Goal: Information Seeking & Learning: Learn about a topic

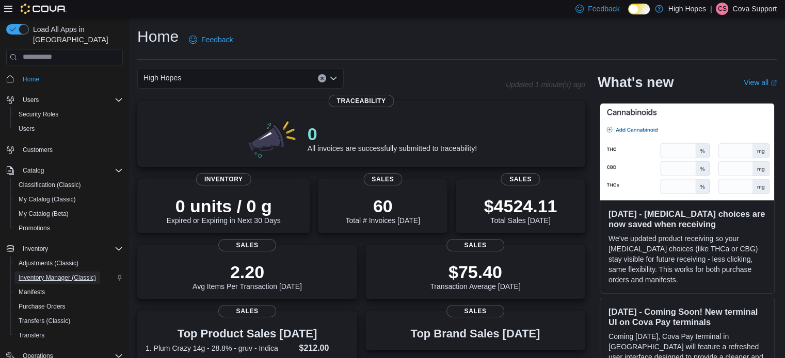
click at [70, 274] on span "Inventory Manager (Classic)" at bounding box center [57, 278] width 77 height 8
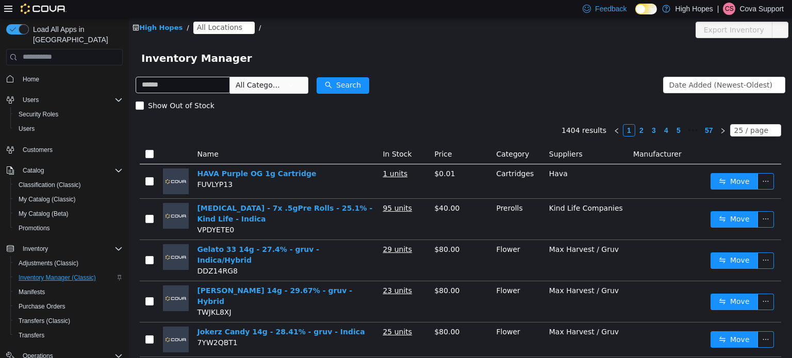
click at [221, 27] on span "All Locations" at bounding box center [219, 26] width 45 height 11
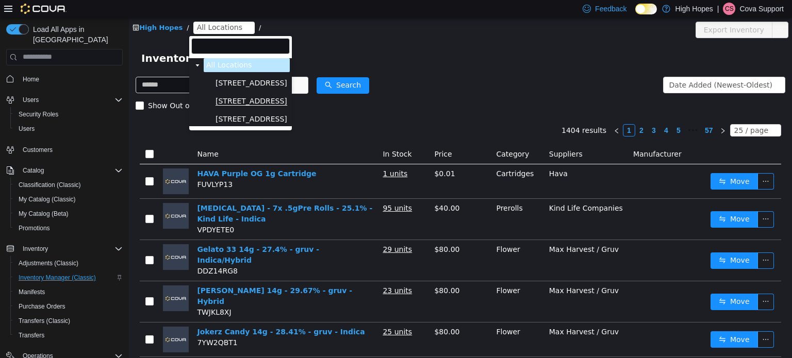
click at [243, 102] on span "[STREET_ADDRESS]" at bounding box center [252, 100] width 72 height 9
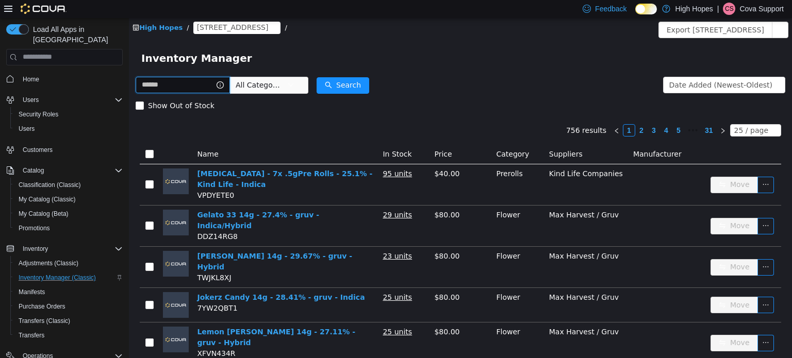
click at [170, 87] on input "text" at bounding box center [183, 84] width 94 height 17
paste input "********"
type input "********"
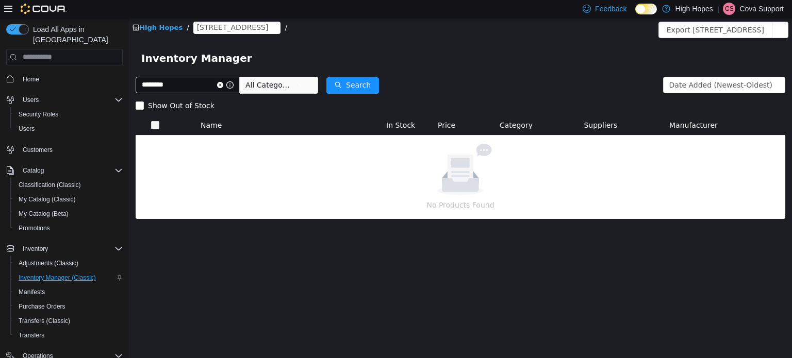
drag, startPoint x: 638, startPoint y: 7, endPoint x: 476, endPoint y: 28, distance: 162.8
click at [643, 7] on icon at bounding box center [646, 9] width 6 height 6
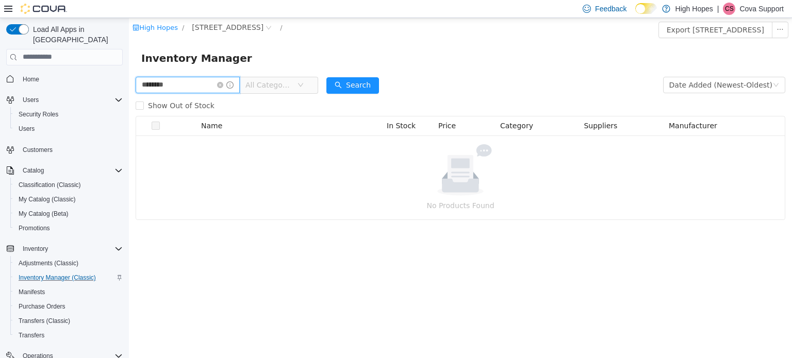
click at [188, 86] on input "********" at bounding box center [188, 84] width 104 height 17
drag, startPoint x: 185, startPoint y: 105, endPoint x: 191, endPoint y: 109, distance: 7.4
click at [184, 105] on span "Show Out of Stock" at bounding box center [181, 105] width 75 height 8
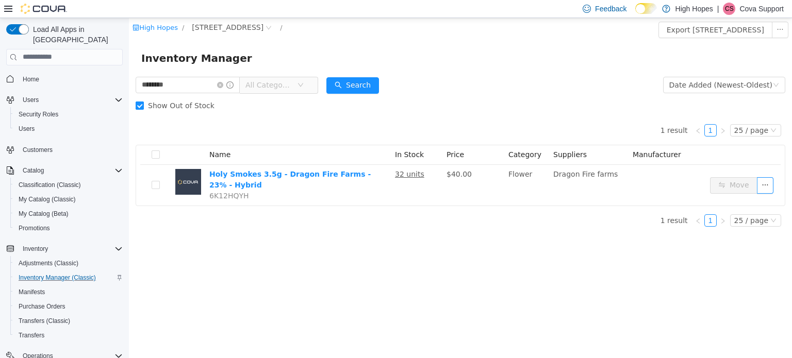
click at [188, 106] on span "Show Out of Stock" at bounding box center [181, 105] width 75 height 8
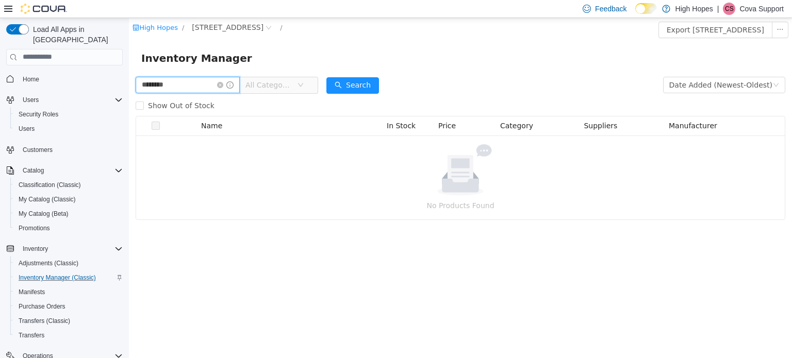
click at [193, 88] on input "********" at bounding box center [188, 84] width 104 height 17
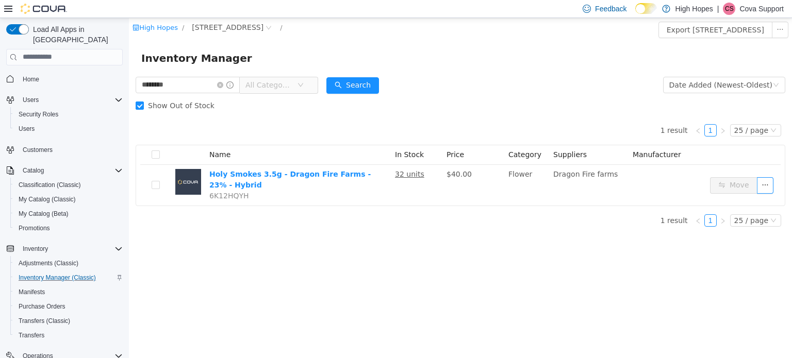
click at [512, 74] on div "Inventory Manager" at bounding box center [460, 57] width 663 height 33
click at [45, 274] on span "Inventory Manager (Classic)" at bounding box center [57, 278] width 77 height 8
click at [41, 210] on span "My Catalog (Beta)" at bounding box center [44, 214] width 50 height 8
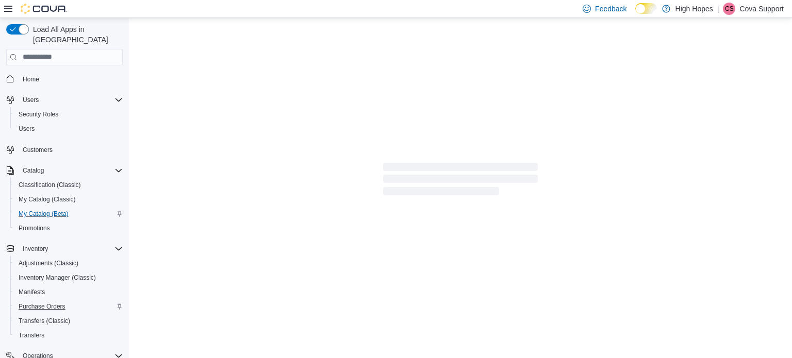
select select "**********"
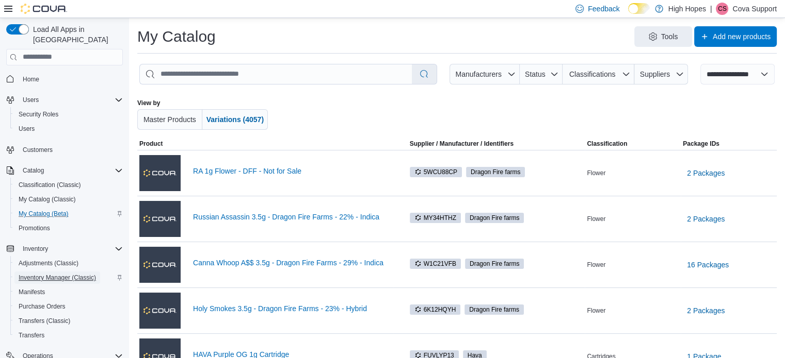
click at [47, 274] on span "Inventory Manager (Classic)" at bounding box center [57, 278] width 77 height 8
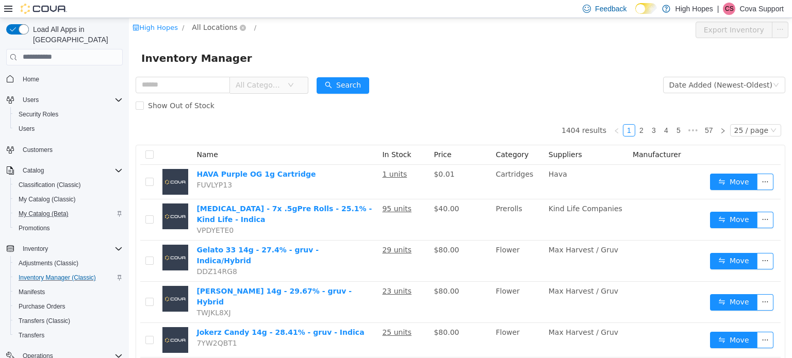
click at [219, 30] on span "All Locations" at bounding box center [214, 26] width 45 height 11
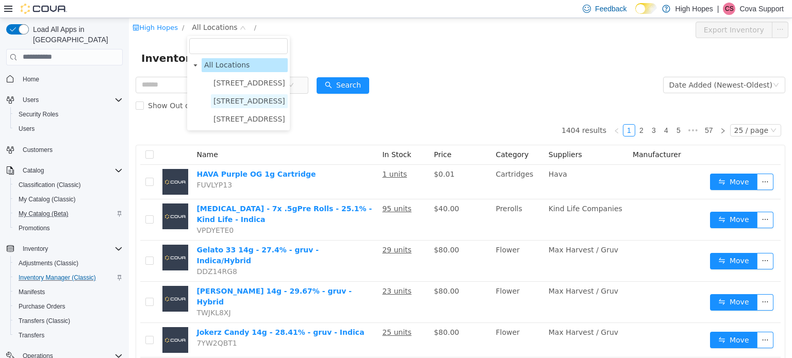
click at [238, 103] on span "[STREET_ADDRESS]" at bounding box center [250, 100] width 72 height 8
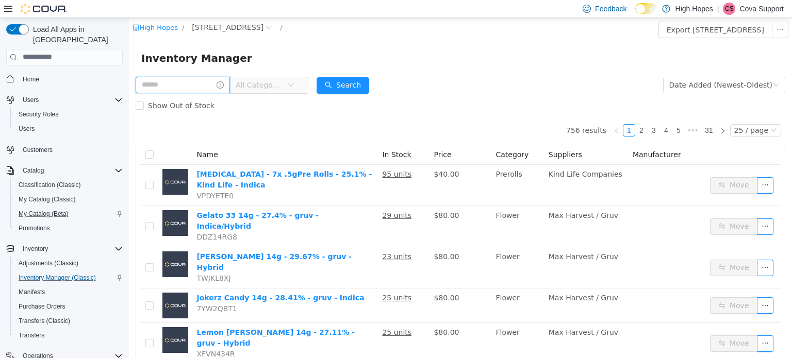
click at [193, 86] on input "text" at bounding box center [183, 84] width 94 height 17
paste input "********"
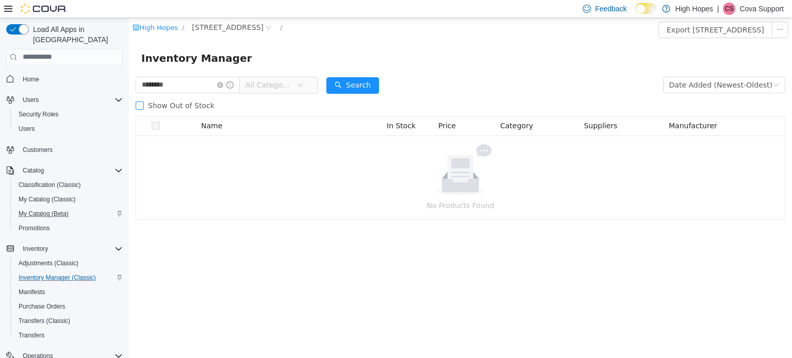
click at [179, 107] on span "Show Out of Stock" at bounding box center [181, 105] width 75 height 8
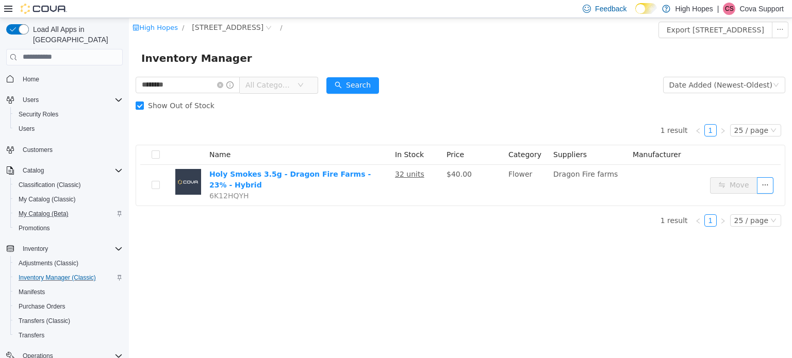
click at [359, 252] on div "High Hopes / 1201 N Gloster St / Export 1201 N Gloster St Inventory Inventory M…" at bounding box center [460, 188] width 663 height 340
click at [191, 85] on input "********" at bounding box center [188, 84] width 104 height 17
drag, startPoint x: 195, startPoint y: 85, endPoint x: 91, endPoint y: 78, distance: 103.9
click at [129, 78] on html "High Hopes / 1201 N Gloster St / Export 1201 N Gloster St Inventory Inventory M…" at bounding box center [460, 188] width 663 height 340
paste input "text"
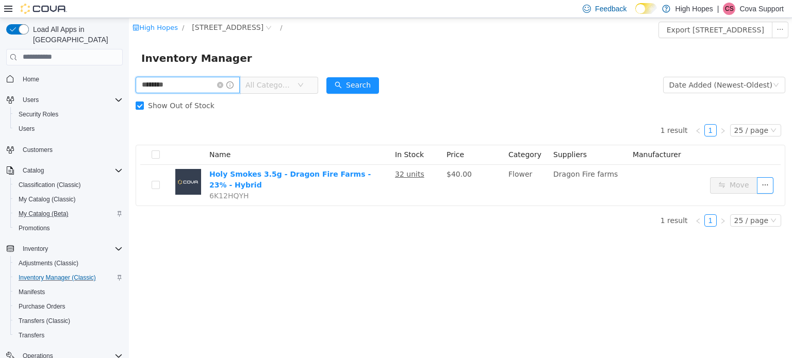
type input "********"
click at [188, 105] on span "Show Out of Stock" at bounding box center [181, 105] width 75 height 8
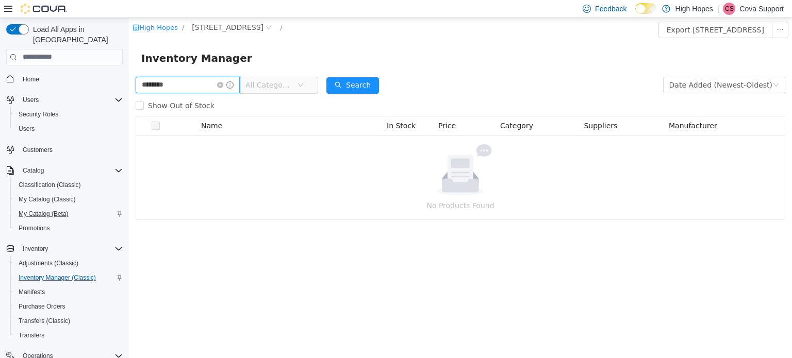
click at [200, 82] on input "********" at bounding box center [188, 84] width 104 height 17
click at [223, 85] on icon "icon: close-circle" at bounding box center [220, 84] width 6 height 6
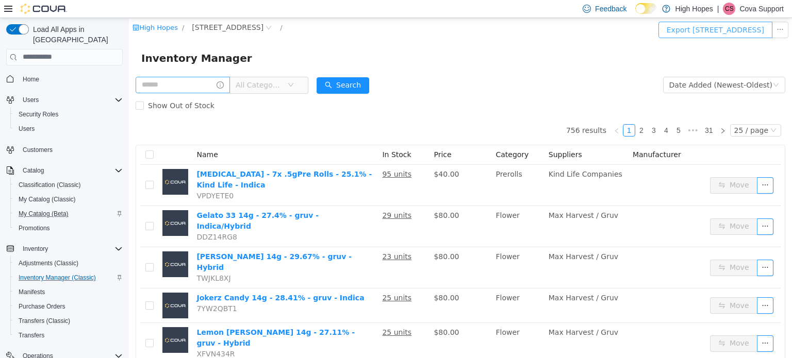
click at [759, 28] on button "Export 1201 N Gloster St Inventory" at bounding box center [716, 29] width 114 height 17
click at [472, 54] on div "Inventory Manager" at bounding box center [460, 58] width 639 height 17
click at [160, 86] on input "text" at bounding box center [183, 84] width 94 height 17
paste input "********"
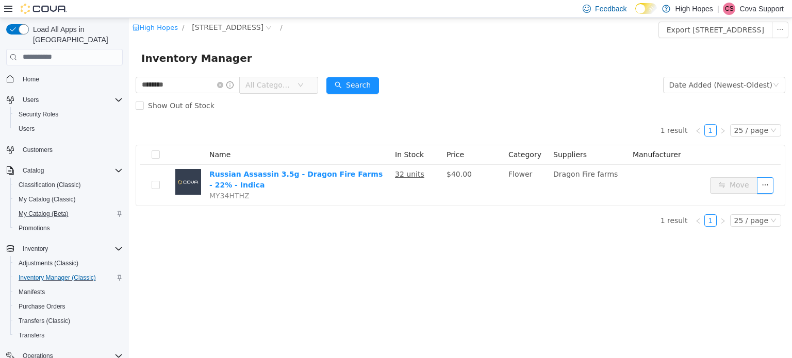
click at [264, 122] on div "1 result 1 25 / page Name In Stock Price Category Suppliers Manufacturer Russia…" at bounding box center [461, 161] width 650 height 90
click at [192, 80] on input "********" at bounding box center [188, 84] width 104 height 17
drag, startPoint x: 174, startPoint y: 86, endPoint x: 64, endPoint y: 77, distance: 110.3
click at [129, 77] on html "High Hopes / 1201 N Gloster St / Export 1201 N Gloster St Inventory Inventory M…" at bounding box center [460, 188] width 663 height 340
paste input "text"
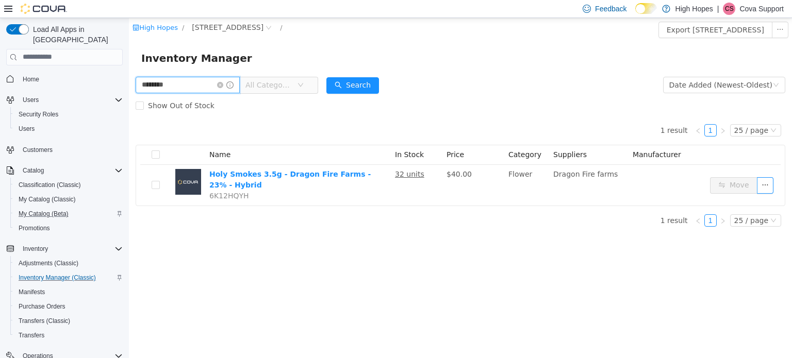
drag, startPoint x: 194, startPoint y: 84, endPoint x: 206, endPoint y: 84, distance: 11.9
click at [194, 85] on input "********" at bounding box center [188, 84] width 104 height 17
drag, startPoint x: 75, startPoint y: 72, endPoint x: 26, endPoint y: 67, distance: 49.2
click at [129, 67] on html "High Hopes / 1201 N Gloster St / Export 1201 N Gloster St Inventory Inventory M…" at bounding box center [460, 188] width 663 height 340
paste input "text"
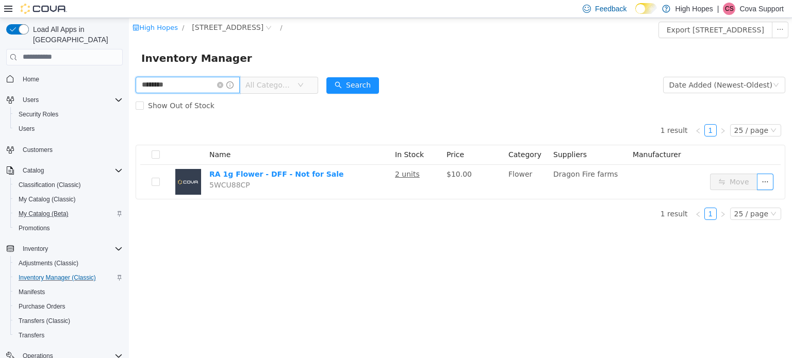
click at [201, 84] on input "********" at bounding box center [188, 84] width 104 height 17
drag, startPoint x: 104, startPoint y: 75, endPoint x: 41, endPoint y: 73, distance: 62.9
click at [129, 73] on html "High Hopes / 1201 N Gloster St / Export 1201 N Gloster St Inventory Inventory M…" at bounding box center [460, 188] width 663 height 340
drag, startPoint x: 195, startPoint y: 76, endPoint x: 202, endPoint y: 81, distance: 8.5
click at [195, 76] on div "******** All Categories" at bounding box center [227, 84] width 183 height 21
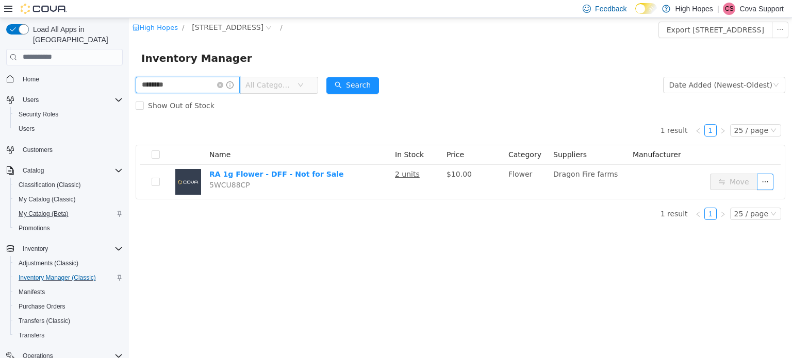
drag, startPoint x: 192, startPoint y: 85, endPoint x: 210, endPoint y: 86, distance: 18.6
click at [192, 86] on input "********" at bounding box center [188, 84] width 104 height 17
drag, startPoint x: 205, startPoint y: 86, endPoint x: 94, endPoint y: 79, distance: 110.6
click at [129, 79] on html "High Hopes / 1201 N Gloster St / Export 1201 N Gloster St Inventory Inventory M…" at bounding box center [460, 188] width 663 height 340
paste input "text"
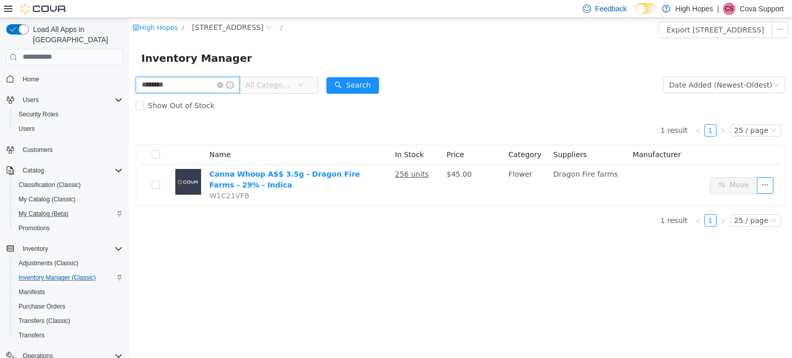
click at [185, 85] on input "********" at bounding box center [188, 84] width 104 height 17
drag, startPoint x: 128, startPoint y: 80, endPoint x: 104, endPoint y: 85, distance: 24.2
click at [129, 85] on html "High Hopes / 1201 N Gloster St / Export 1201 N Gloster St Inventory Inventory M…" at bounding box center [460, 188] width 663 height 340
paste input "text"
click at [178, 96] on label "Show Out of Stock" at bounding box center [177, 105] width 83 height 21
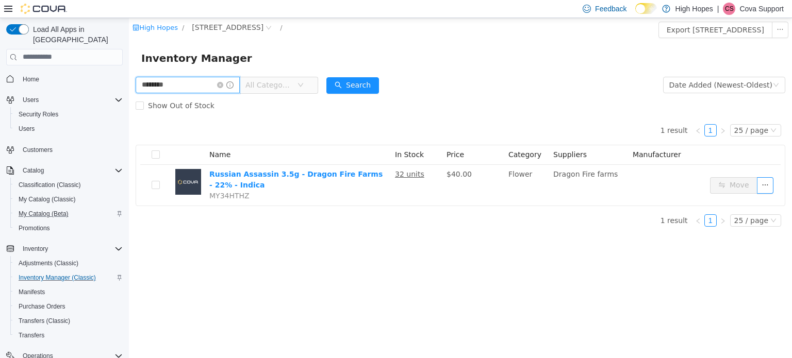
drag, startPoint x: 187, startPoint y: 84, endPoint x: 194, endPoint y: 84, distance: 7.2
click at [187, 84] on input "********" at bounding box center [188, 84] width 104 height 17
drag, startPoint x: 129, startPoint y: 82, endPoint x: 120, endPoint y: 83, distance: 9.3
click at [129, 83] on html "High Hopes / 1201 N Gloster St / Export 1201 N Gloster St Inventory Inventory M…" at bounding box center [460, 188] width 663 height 340
paste input "text"
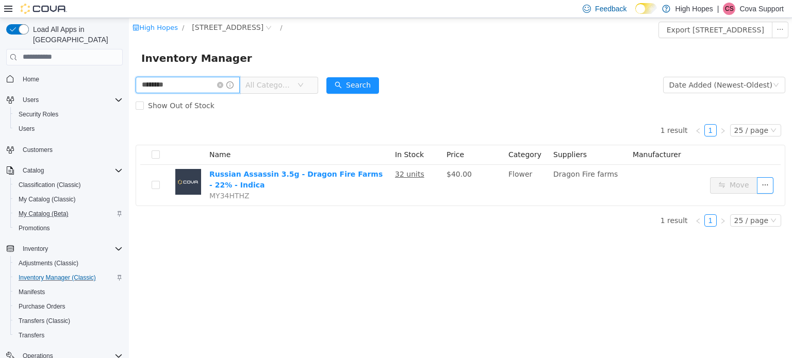
type input "********"
click at [764, 10] on p "Cova Support" at bounding box center [762, 9] width 44 height 12
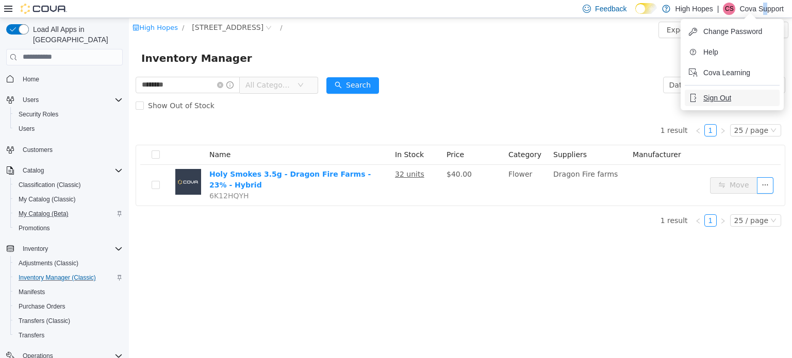
click at [718, 97] on span "Sign Out" at bounding box center [718, 98] width 28 height 10
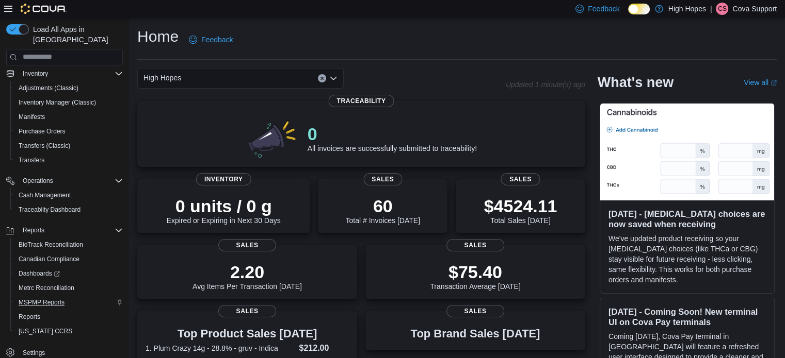
scroll to position [206, 0]
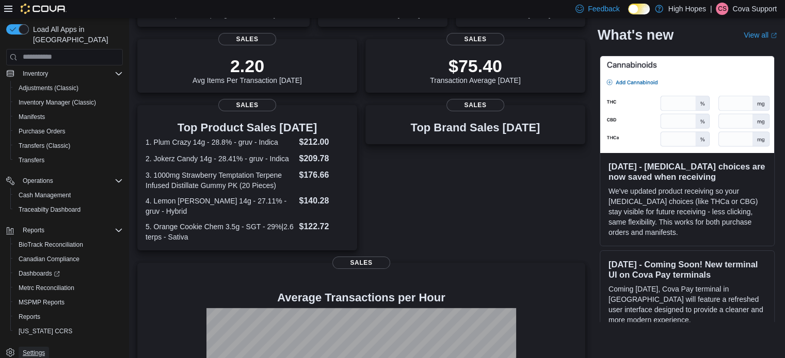
click at [35, 349] on span "Settings" at bounding box center [34, 353] width 22 height 8
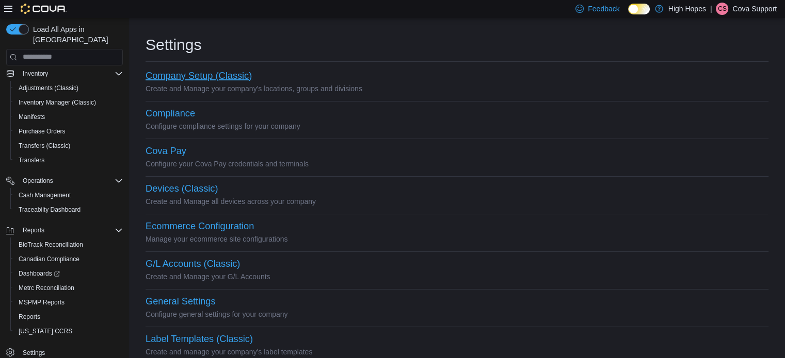
click at [194, 76] on button "Company Setup (Classic)" at bounding box center [198, 76] width 106 height 11
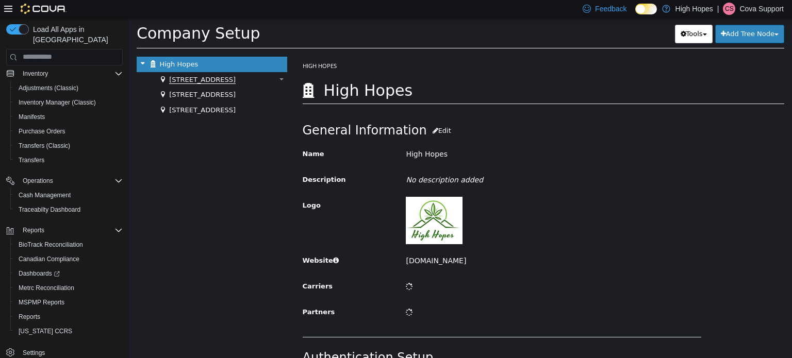
click at [206, 80] on span "[STREET_ADDRESS]" at bounding box center [202, 79] width 67 height 8
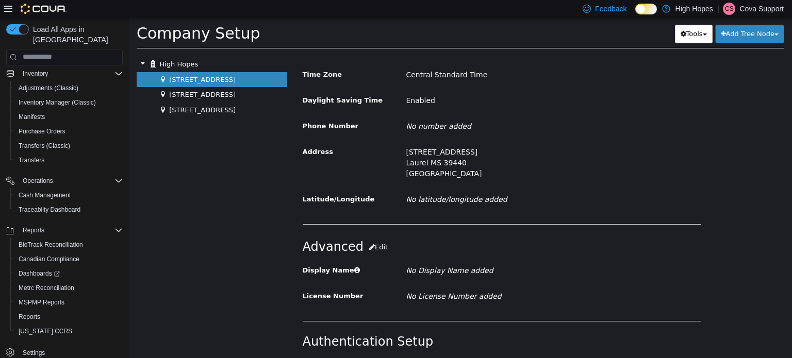
scroll to position [367, 0]
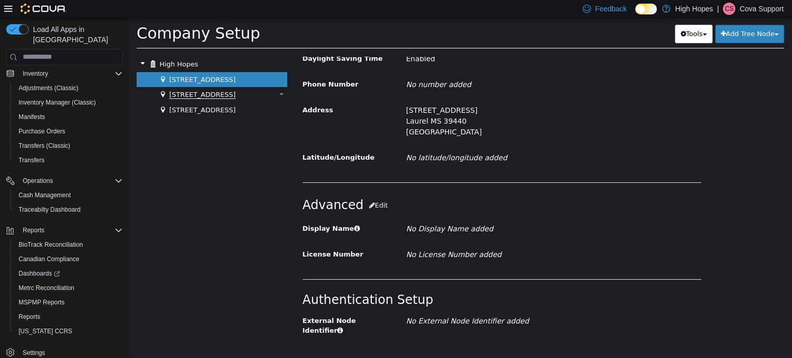
click at [197, 94] on span "[STREET_ADDRESS]" at bounding box center [202, 94] width 67 height 8
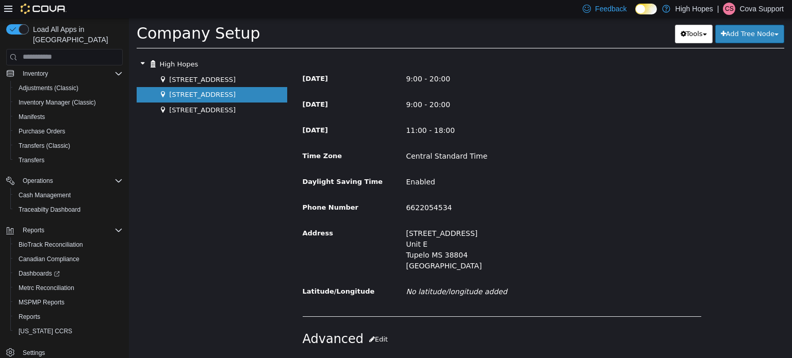
drag, startPoint x: 528, startPoint y: 175, endPoint x: 533, endPoint y: 224, distance: 49.2
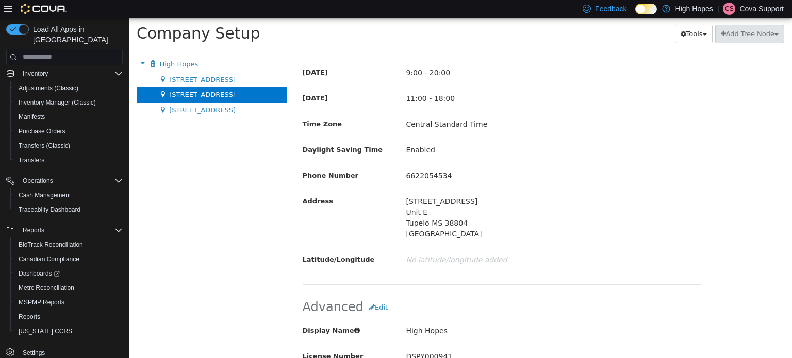
click at [643, 8] on icon at bounding box center [646, 9] width 6 height 6
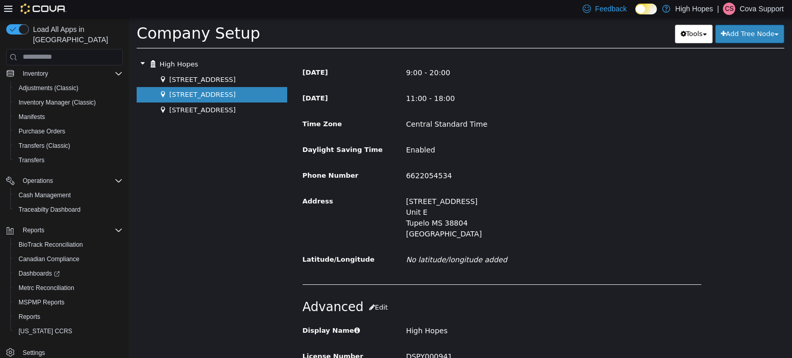
click at [643, 9] on icon at bounding box center [646, 9] width 6 height 6
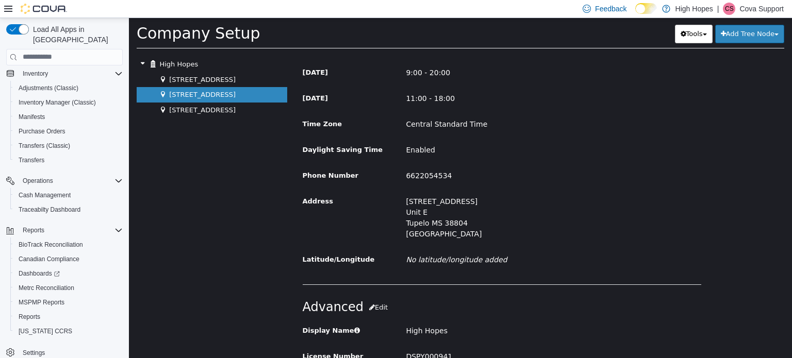
scroll to position [142, 0]
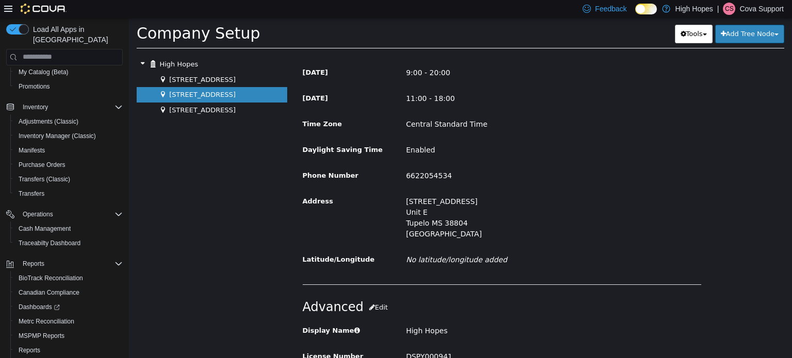
drag, startPoint x: 640, startPoint y: 6, endPoint x: 490, endPoint y: 43, distance: 155.1
click at [643, 6] on icon at bounding box center [646, 9] width 6 height 6
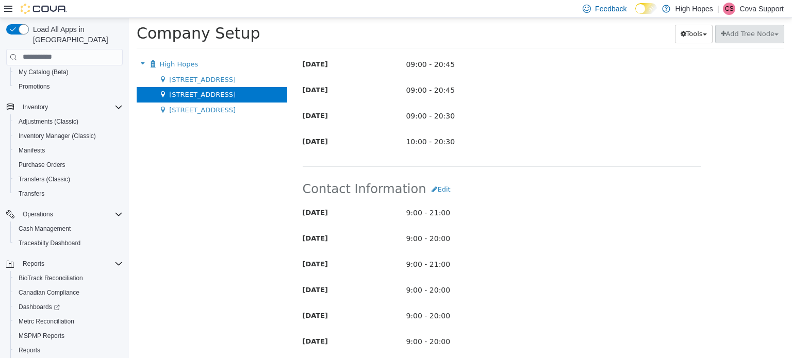
scroll to position [0, 0]
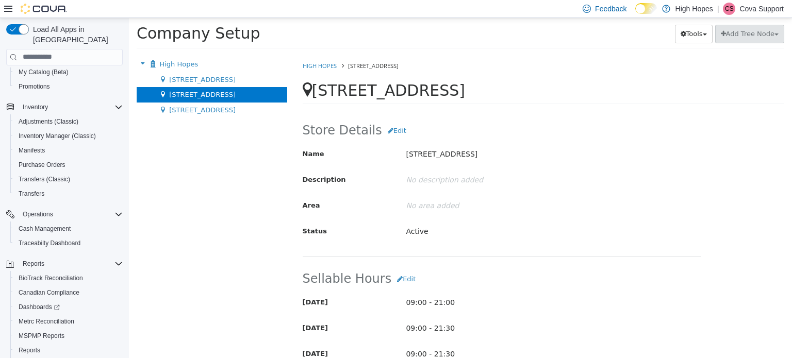
drag, startPoint x: 458, startPoint y: 256, endPoint x: 391, endPoint y: 105, distance: 165.1
drag, startPoint x: 335, startPoint y: 88, endPoint x: 437, endPoint y: 93, distance: 102.8
click at [437, 93] on div "1201 N Gloster St Delete" at bounding box center [544, 92] width 482 height 23
drag, startPoint x: 437, startPoint y: 93, endPoint x: 370, endPoint y: 95, distance: 67.6
click at [436, 93] on div "1201 N Gloster St Delete" at bounding box center [544, 92] width 482 height 23
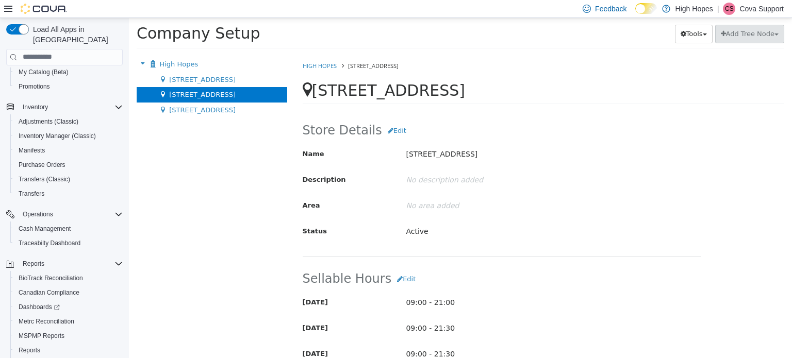
copy span "[STREET_ADDRESS]"
drag, startPoint x: 319, startPoint y: 89, endPoint x: 435, endPoint y: 92, distance: 115.6
click at [435, 92] on span "[STREET_ADDRESS]" at bounding box center [388, 90] width 153 height 18
drag, startPoint x: 692, startPoint y: 198, endPoint x: 538, endPoint y: 90, distance: 187.9
click at [693, 198] on div "Area No area added" at bounding box center [502, 206] width 415 height 18
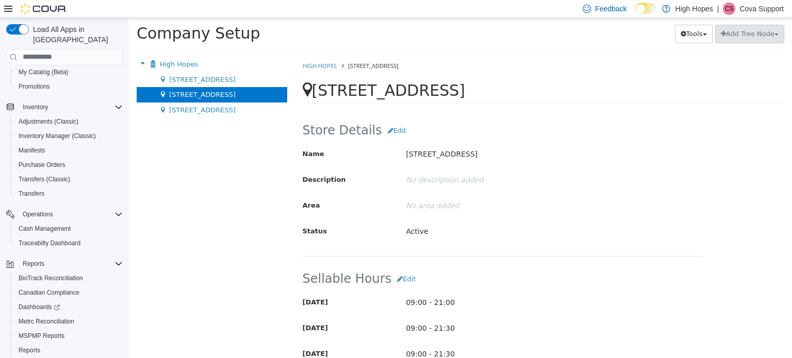
drag, startPoint x: 650, startPoint y: 8, endPoint x: 498, endPoint y: 31, distance: 154.5
click at [650, 8] on icon at bounding box center [652, 9] width 6 height 6
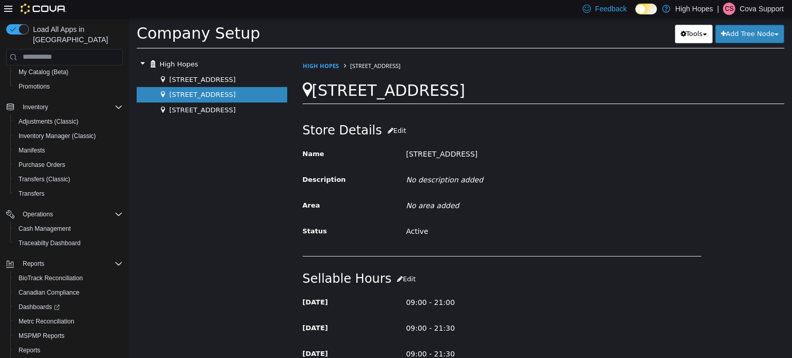
drag, startPoint x: 759, startPoint y: 18, endPoint x: 629, endPoint y: 13, distance: 130.1
click at [759, 18] on div "Feedback Dark Mode High Hopes | CS Cova Support" at bounding box center [681, 8] width 205 height 21
click at [751, 14] on p "Cova Support" at bounding box center [762, 9] width 44 height 12
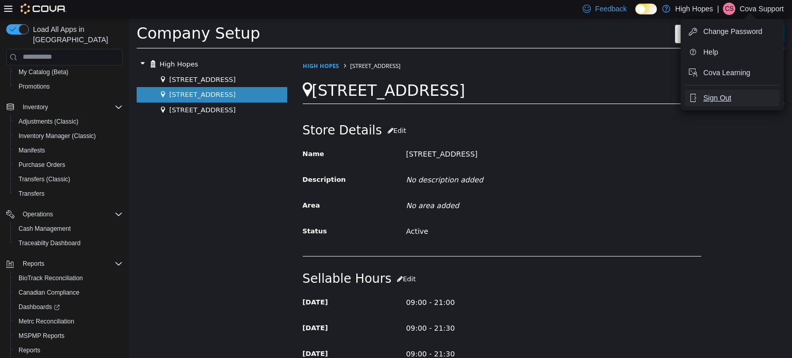
click at [714, 100] on span "Sign Out" at bounding box center [718, 98] width 28 height 10
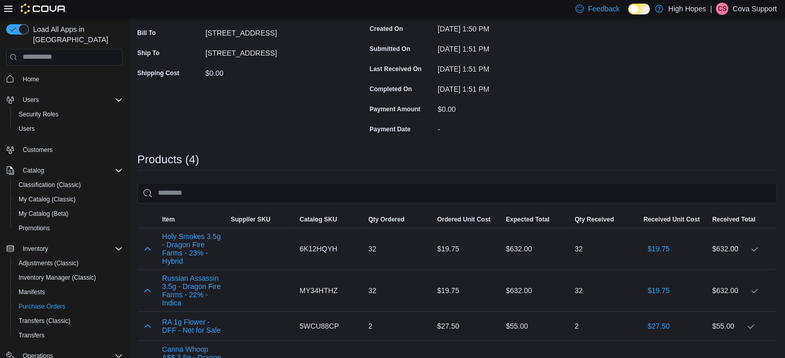
scroll to position [206, 0]
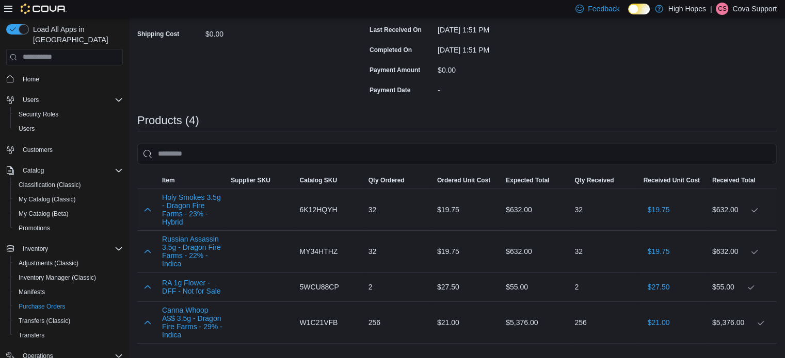
click at [317, 209] on span "6K12HQYH" at bounding box center [318, 210] width 38 height 12
copy span "6K12HQYH"
click at [185, 209] on button "Holy Smokes 3.5g - Dragon Fire Farms - 23% - Hybrid" at bounding box center [192, 209] width 60 height 33
click at [635, 10] on icon at bounding box center [638, 9] width 6 height 6
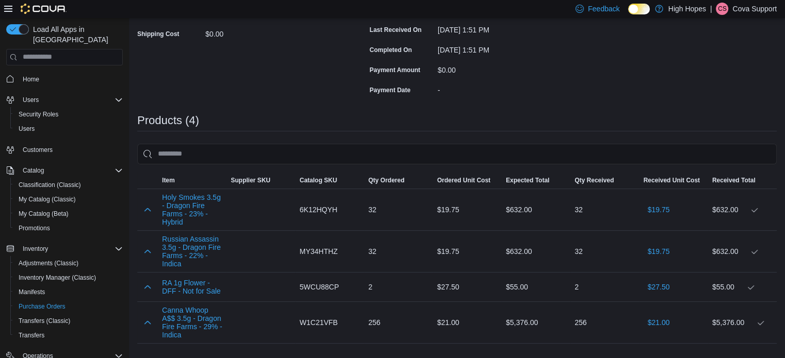
click at [635, 8] on icon at bounding box center [638, 9] width 6 height 6
click at [635, 9] on icon at bounding box center [638, 9] width 6 height 6
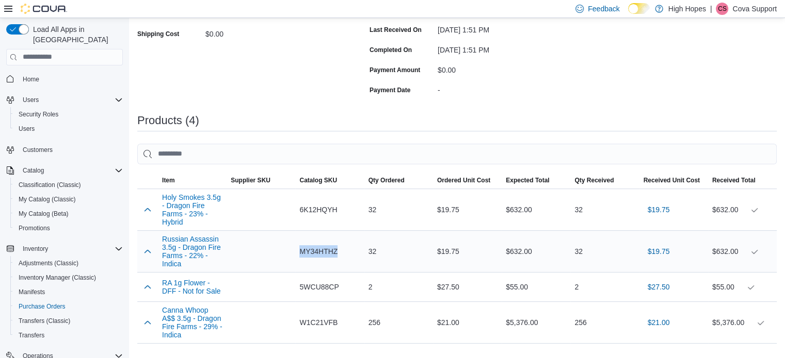
drag, startPoint x: 344, startPoint y: 253, endPoint x: 298, endPoint y: 254, distance: 45.4
click at [298, 254] on div "MY34HTHZ" at bounding box center [329, 251] width 69 height 21
copy span "MY34HTHZ"
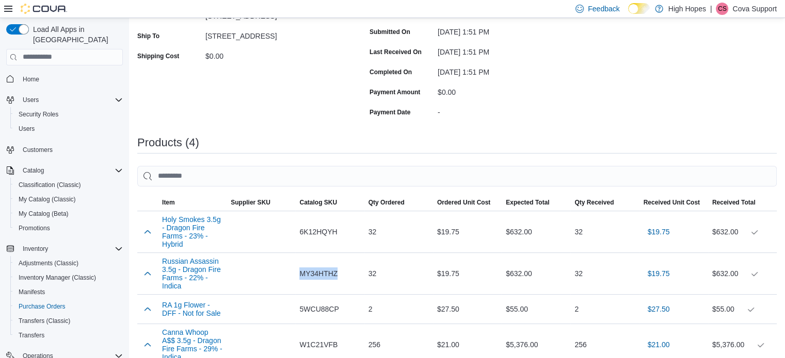
scroll to position [258, 0]
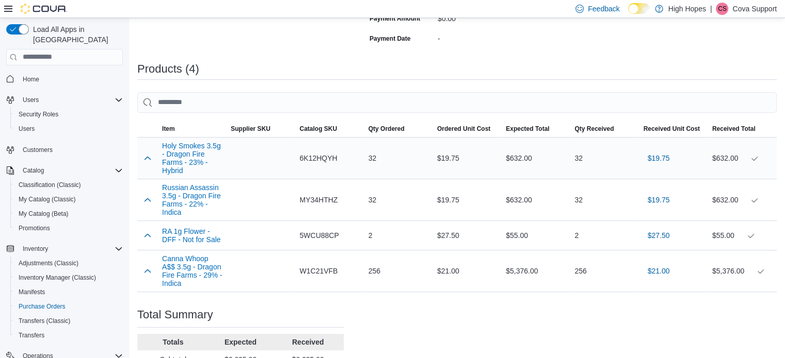
click at [327, 159] on span "6K12HQYH" at bounding box center [318, 158] width 38 height 12
copy span "6K12HQYH"
drag, startPoint x: 307, startPoint y: 200, endPoint x: 274, endPoint y: 200, distance: 33.0
click at [274, 200] on tr "Russian Assassin 3.5g - Dragon Fire Farms - 22% - Indica Supplier SKU Catalog S…" at bounding box center [456, 200] width 639 height 42
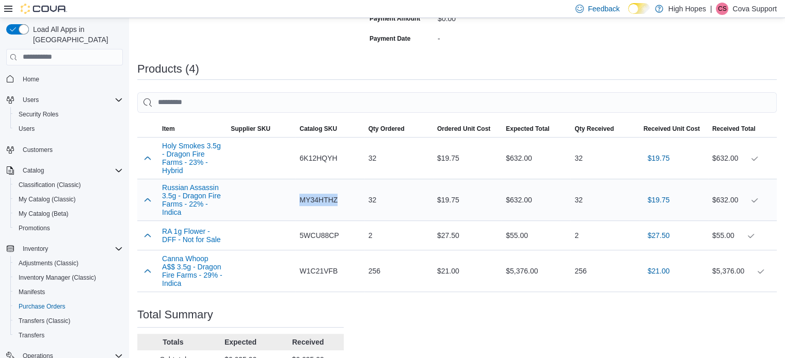
copy span "MY34HTHZ"
click at [322, 234] on span "5WCU88CP" at bounding box center [318, 236] width 39 height 12
copy span "5WCU88CP"
click at [327, 276] on span "W1C21VFB" at bounding box center [318, 271] width 38 height 12
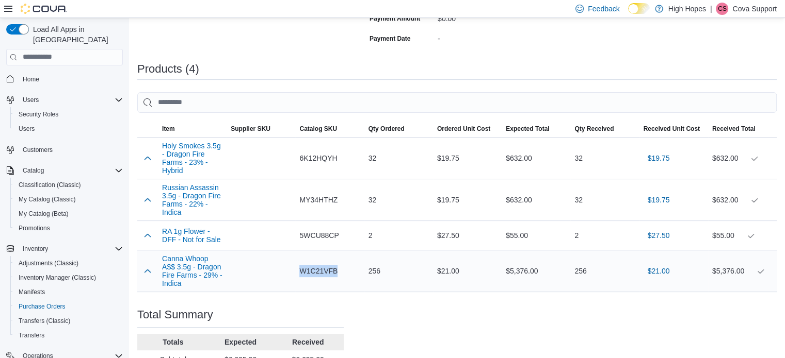
click at [327, 276] on span "W1C21VFB" at bounding box center [318, 271] width 38 height 12
copy span "W1C21VFB"
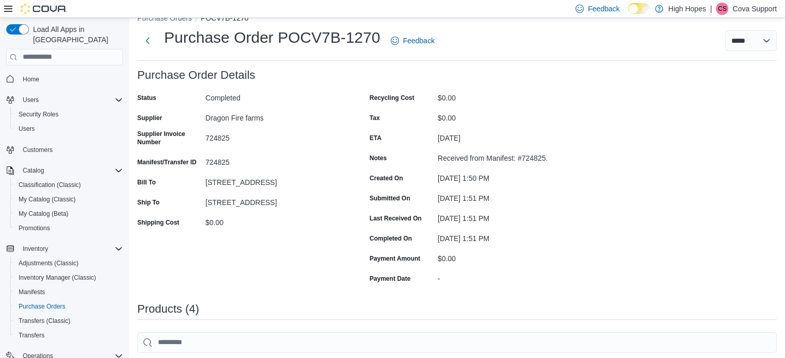
scroll to position [0, 0]
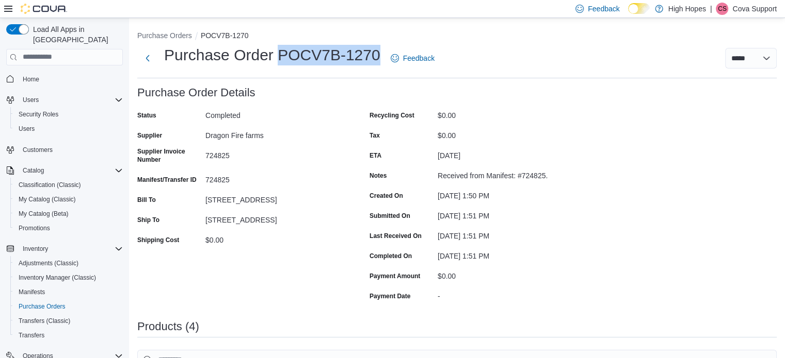
drag, startPoint x: 377, startPoint y: 54, endPoint x: 276, endPoint y: 52, distance: 100.6
click at [276, 52] on h1 "Purchase Order POCV7B-1270" at bounding box center [272, 55] width 216 height 21
copy h1 "POCV7B-1270"
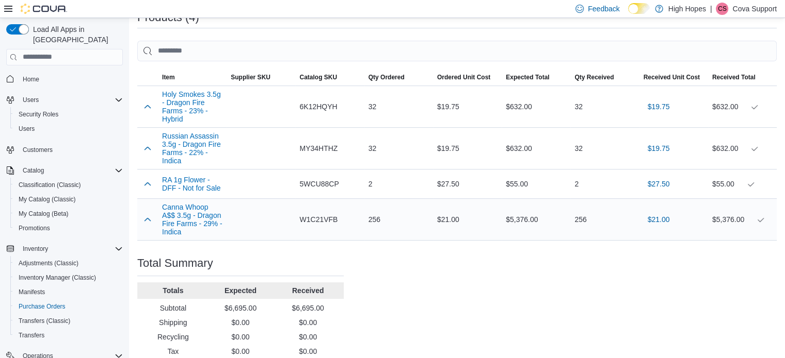
scroll to position [311, 0]
drag, startPoint x: 346, startPoint y: 209, endPoint x: 489, endPoint y: 221, distance: 143.8
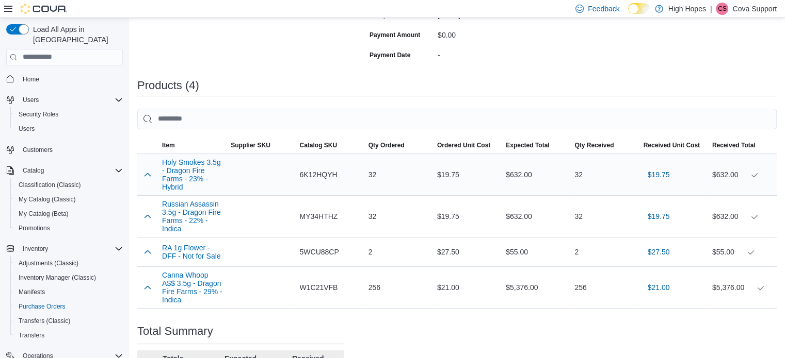
scroll to position [309, 0]
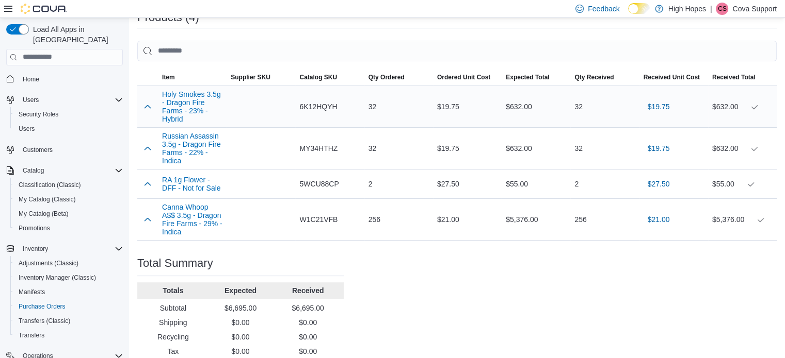
click at [328, 105] on span "6K12HQYH" at bounding box center [318, 107] width 38 height 12
click at [329, 105] on span "6K12HQYH" at bounding box center [318, 107] width 38 height 12
copy span "6K12HQYH"
click at [318, 150] on span "MY34HTHZ" at bounding box center [318, 148] width 38 height 12
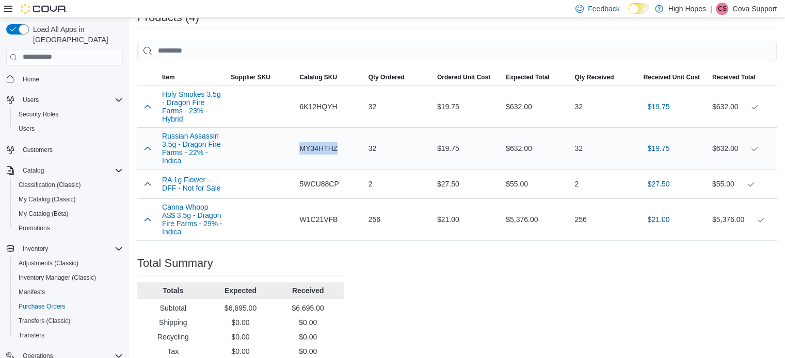
copy span "MY34HTHZ"
click at [324, 107] on span "6K12HQYH" at bounding box center [318, 107] width 38 height 12
copy span "6K12HQYH"
click at [330, 187] on span "5WCU88CP" at bounding box center [318, 184] width 39 height 12
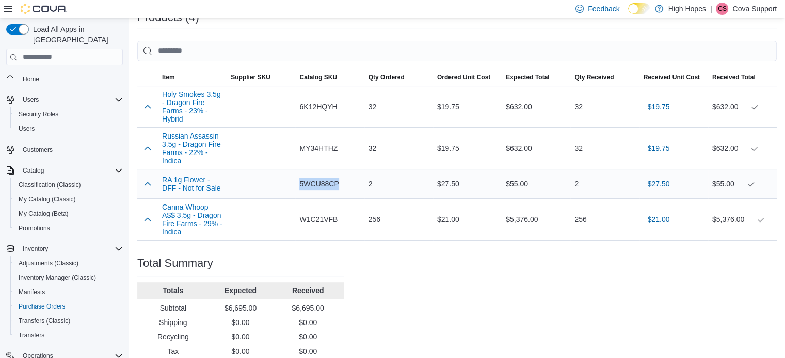
click at [330, 187] on span "5WCU88CP" at bounding box center [318, 184] width 39 height 12
click at [320, 187] on span "5WCU88CP" at bounding box center [318, 184] width 39 height 12
click at [315, 222] on span "W1C21VFB" at bounding box center [318, 220] width 38 height 12
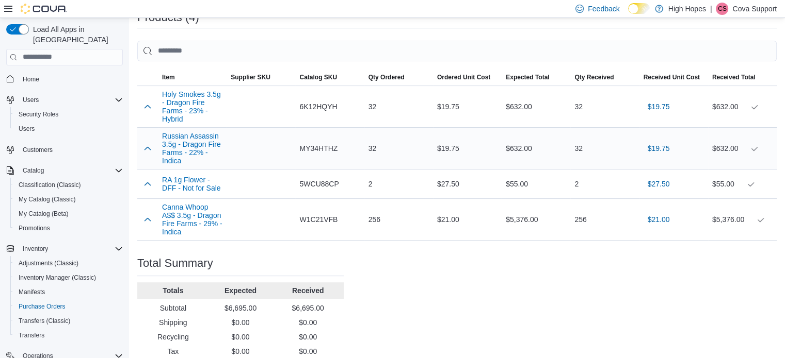
click at [310, 150] on span "MY34HTHZ" at bounding box center [318, 148] width 38 height 12
click at [323, 106] on span "6K12HQYH" at bounding box center [318, 107] width 38 height 12
click at [765, 10] on p "Cova Support" at bounding box center [754, 9] width 44 height 12
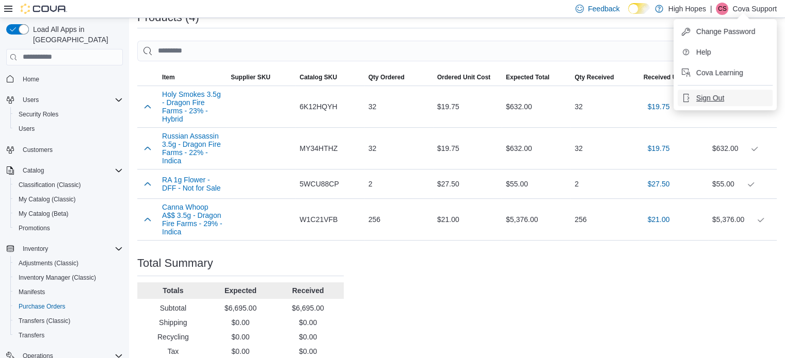
drag, startPoint x: 715, startPoint y: 94, endPoint x: 682, endPoint y: 75, distance: 38.1
click at [714, 94] on span "Sign Out" at bounding box center [710, 98] width 28 height 10
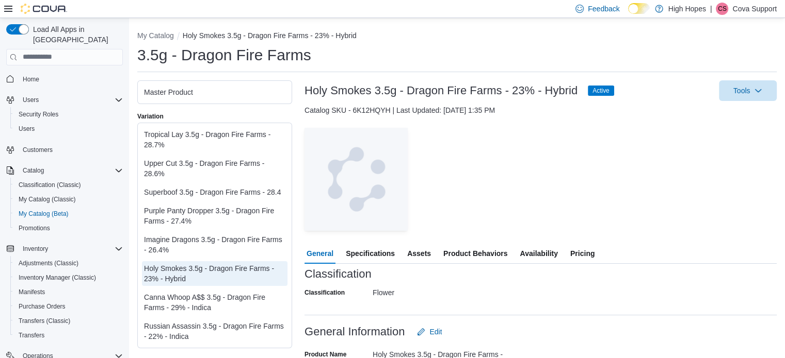
click at [540, 254] on span "Availability" at bounding box center [538, 253] width 38 height 21
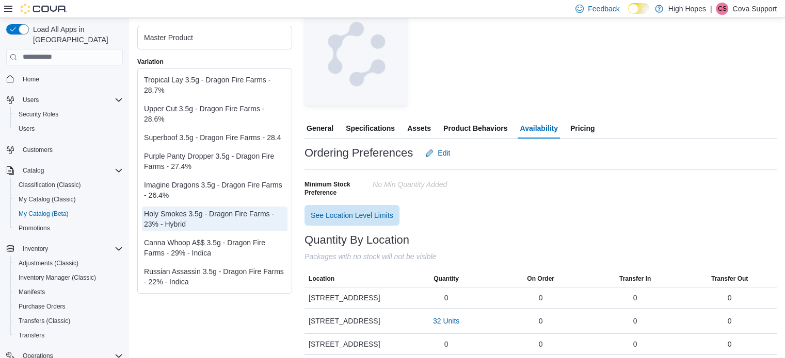
scroll to position [130, 0]
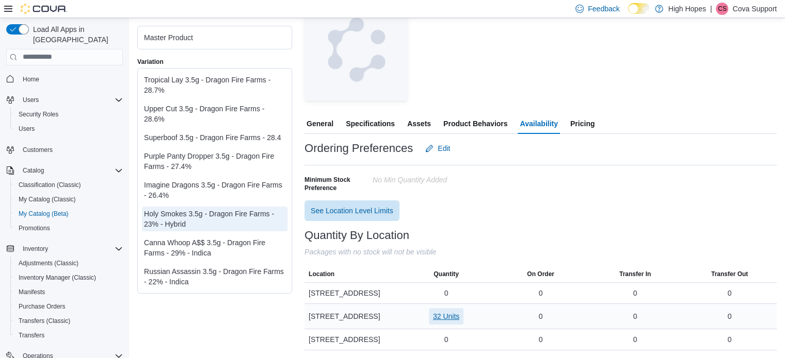
click at [450, 315] on span "32 Units" at bounding box center [446, 317] width 26 height 10
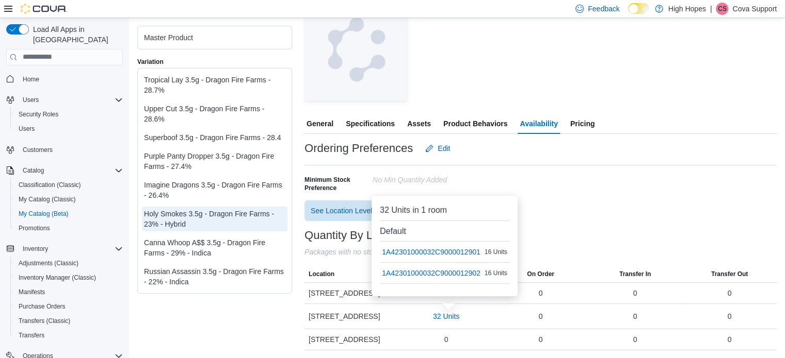
drag, startPoint x: 609, startPoint y: 205, endPoint x: 605, endPoint y: 199, distance: 7.6
click at [606, 200] on div "Ordering Preferences Edit Minimum Stock Preference No min Quantity added See Lo…" at bounding box center [540, 179] width 472 height 83
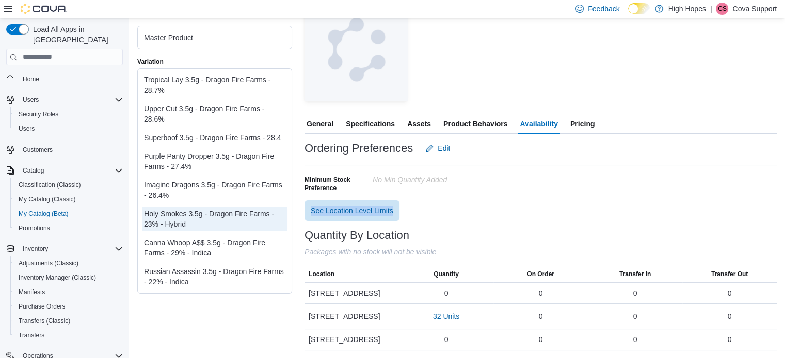
click at [491, 120] on span "Product Behaviors" at bounding box center [475, 123] width 64 height 21
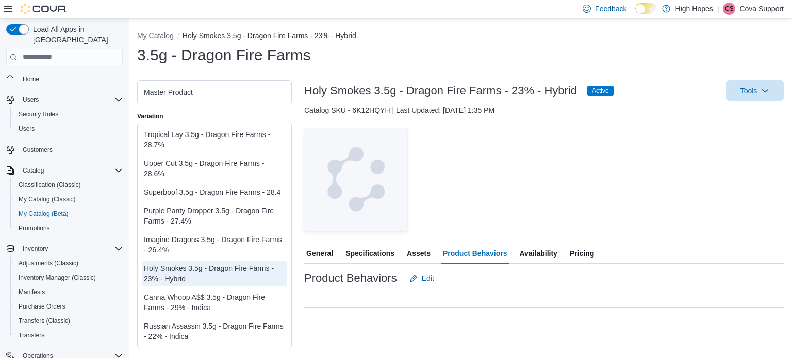
click at [480, 198] on div "— Click to open this image in fullscreen mode" at bounding box center [544, 179] width 480 height 103
click at [430, 280] on span "Edit" at bounding box center [428, 278] width 12 height 10
click at [425, 310] on span "Cancel" at bounding box center [425, 311] width 23 height 10
click at [362, 253] on span "Specifications" at bounding box center [370, 253] width 49 height 21
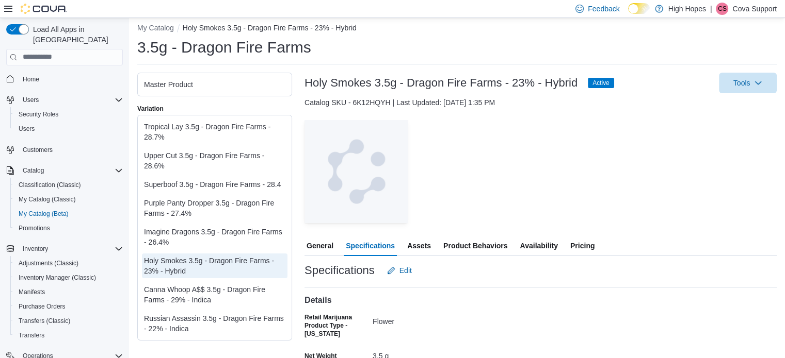
scroll to position [96, 0]
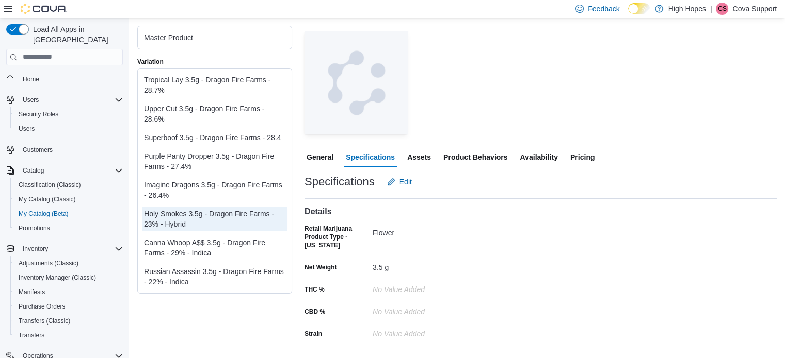
click at [326, 154] on span "General" at bounding box center [319, 157] width 27 height 21
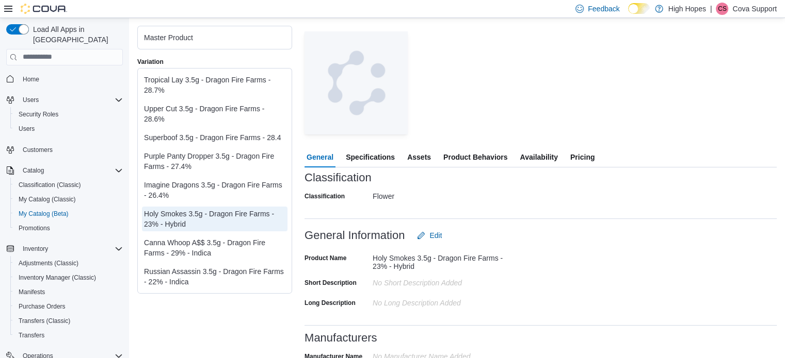
click at [470, 155] on span "Product Behaviors" at bounding box center [475, 157] width 64 height 21
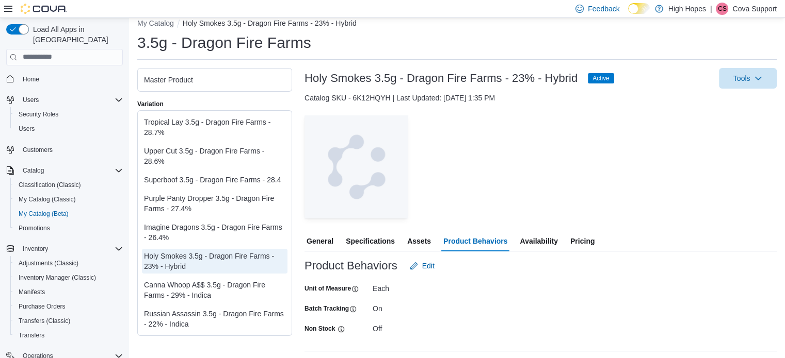
scroll to position [20, 0]
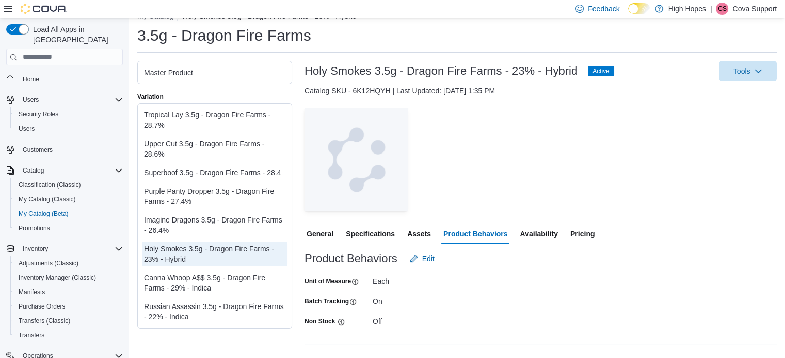
click at [365, 231] on span "Specifications" at bounding box center [370, 234] width 49 height 21
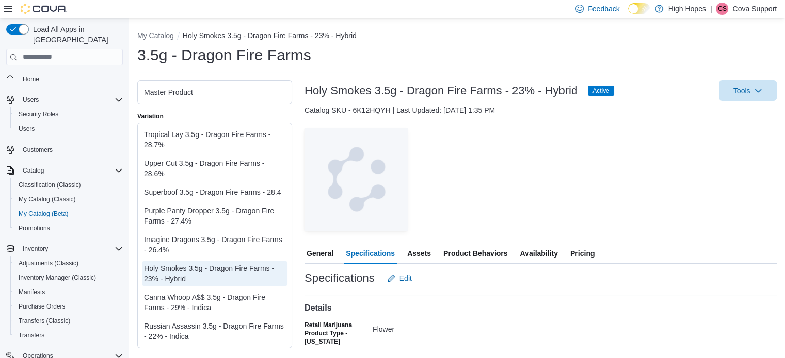
click at [584, 254] on span "Pricing" at bounding box center [582, 253] width 24 height 21
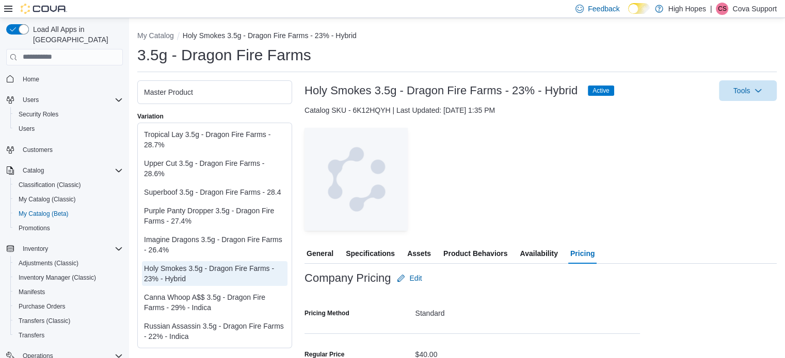
click at [539, 255] on span "Availability" at bounding box center [538, 253] width 38 height 21
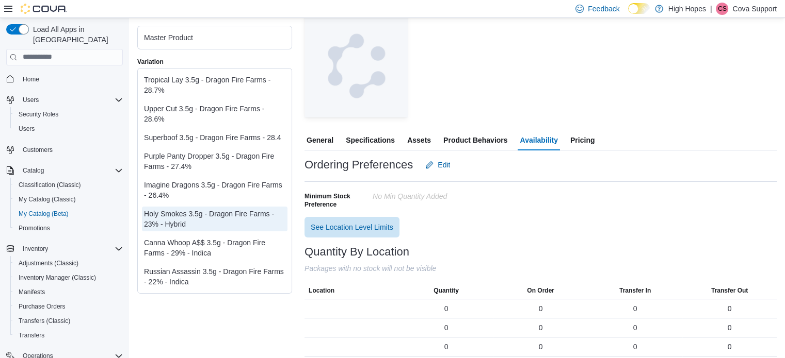
scroll to position [120, 0]
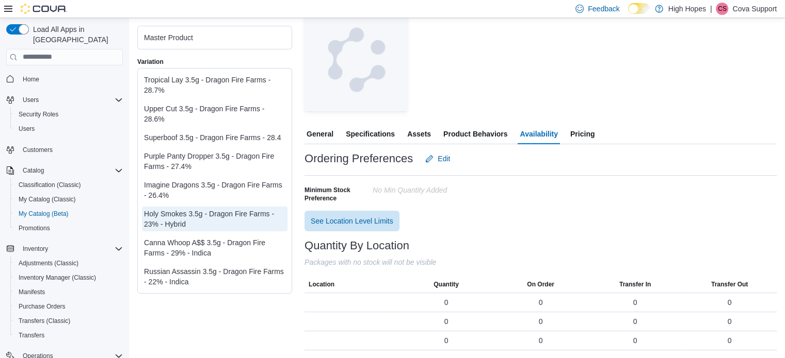
click at [509, 204] on div at bounding box center [540, 205] width 472 height 4
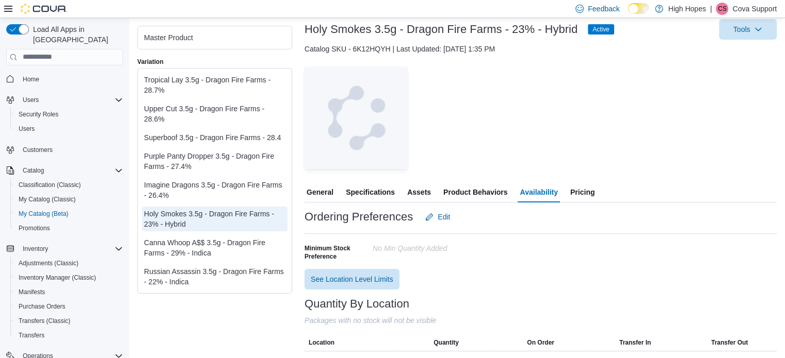
scroll to position [130, 0]
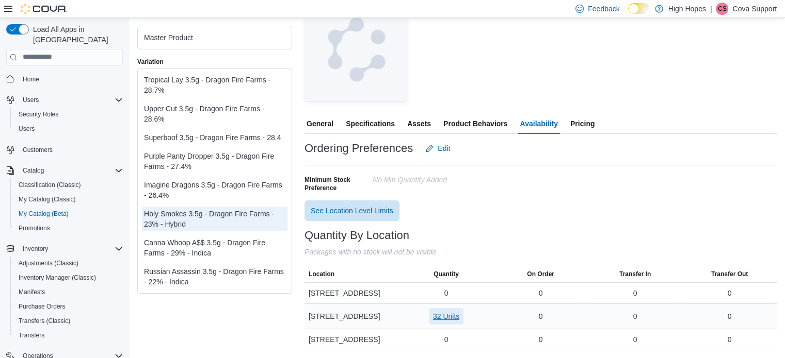
click at [448, 315] on span "32 Units" at bounding box center [446, 317] width 26 height 10
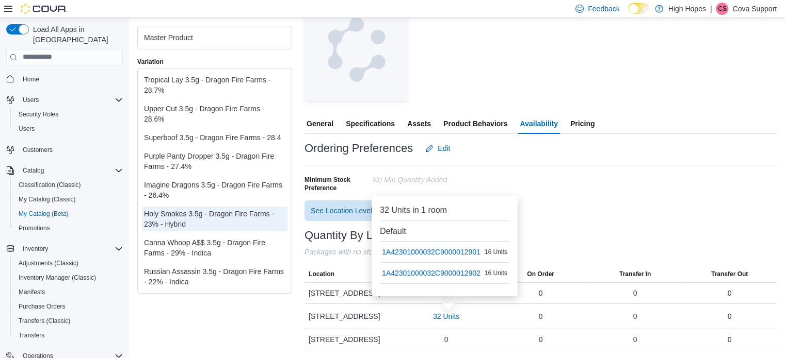
click at [572, 56] on div "— Click to open this image in fullscreen mode" at bounding box center [540, 49] width 472 height 103
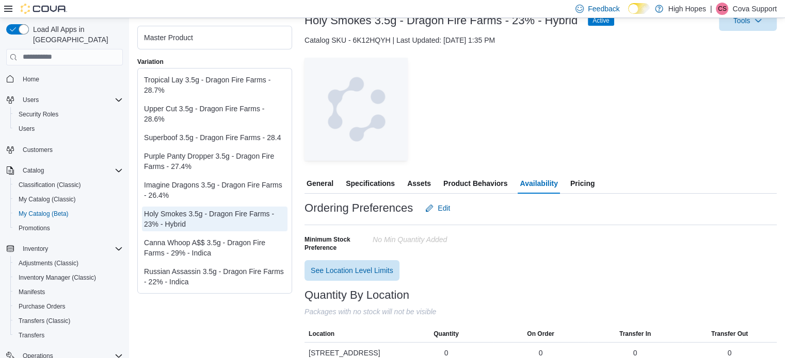
scroll to position [0, 0]
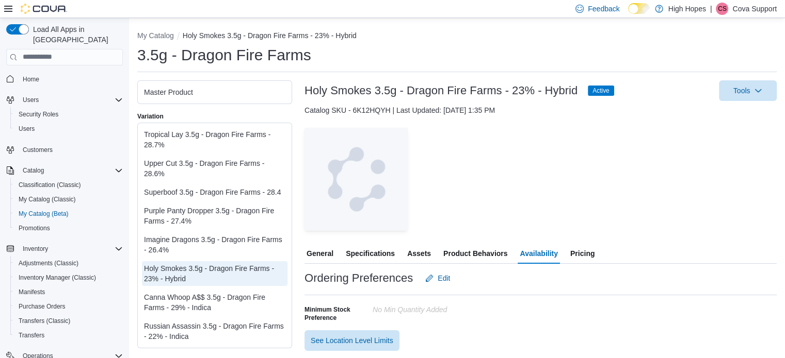
click at [376, 105] on div "Holy Smokes 3.5g - Dragon Fire Farms - 23% - Hybrid Active Tools Catalog SKU - …" at bounding box center [540, 280] width 472 height 400
click at [373, 111] on div "Catalog SKU - 6K12HQYH | Last Updated: September 11, 2025 1:35 PM" at bounding box center [540, 110] width 472 height 10
copy div "6K12HQYH"
click at [573, 180] on div "— Click to open this image in fullscreen mode" at bounding box center [540, 179] width 472 height 103
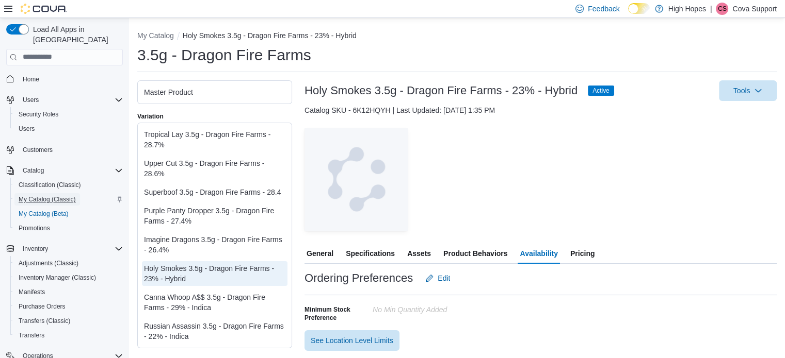
click at [49, 195] on span "My Catalog (Classic)" at bounding box center [47, 199] width 57 height 8
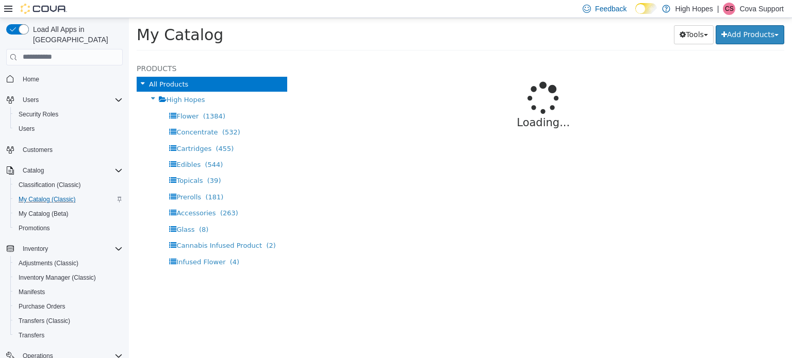
select select "**********"
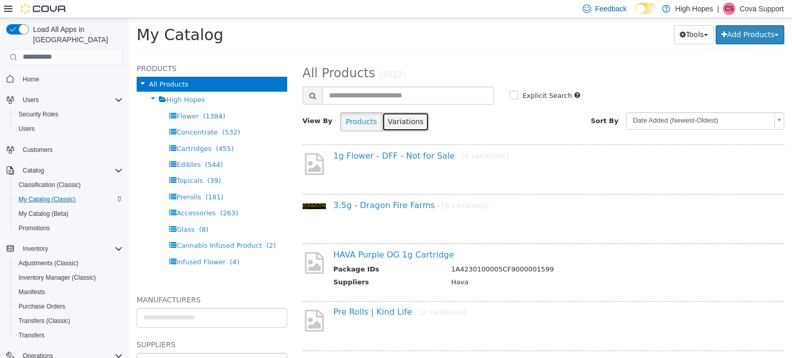
drag, startPoint x: 392, startPoint y: 117, endPoint x: 389, endPoint y: 111, distance: 5.8
click at [392, 117] on button "Variations" at bounding box center [405, 121] width 47 height 19
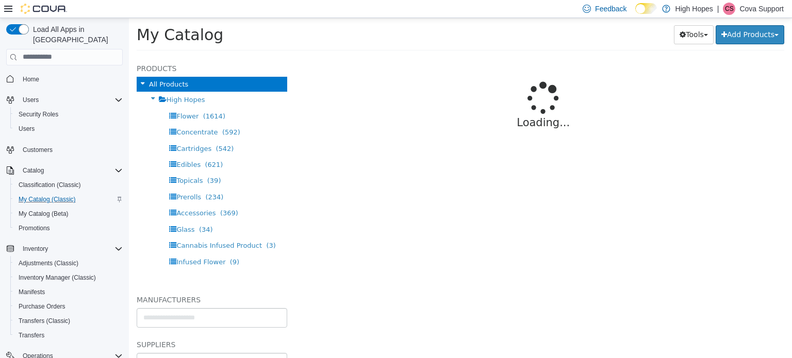
select select "**********"
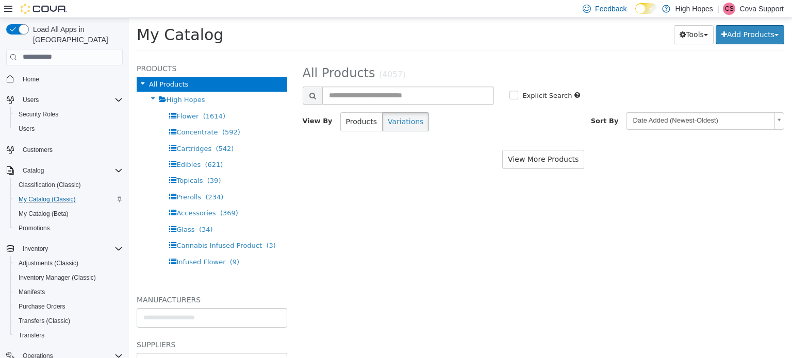
click at [384, 94] on input "text" at bounding box center [408, 95] width 172 height 18
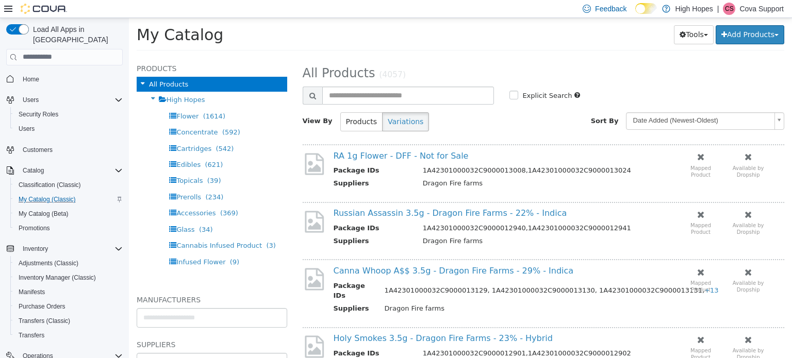
click at [384, 94] on input "text" at bounding box center [408, 95] width 172 height 18
type input "********"
select select "**********"
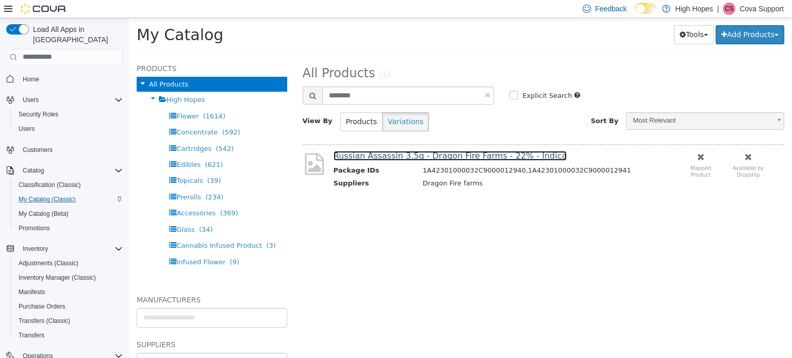
click at [393, 154] on link "Russian Assassin 3.5g - Dragon Fire Farms - 22% - Indica" at bounding box center [451, 156] width 234 height 10
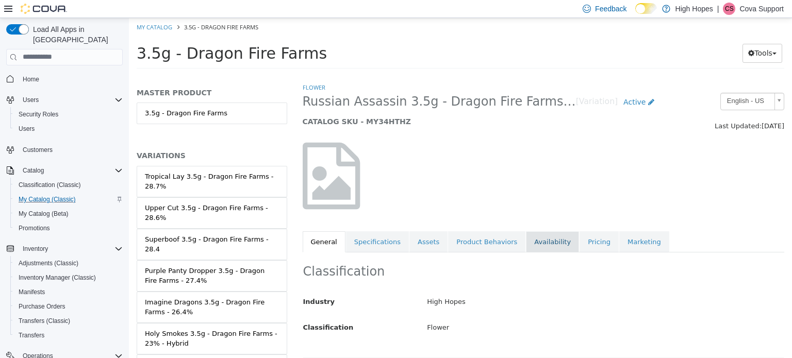
click at [528, 240] on link "Availability" at bounding box center [552, 242] width 53 height 22
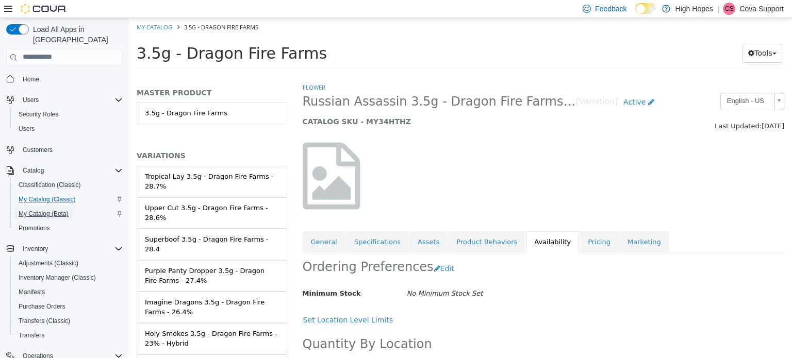
click at [49, 210] on span "My Catalog (Beta)" at bounding box center [44, 214] width 50 height 8
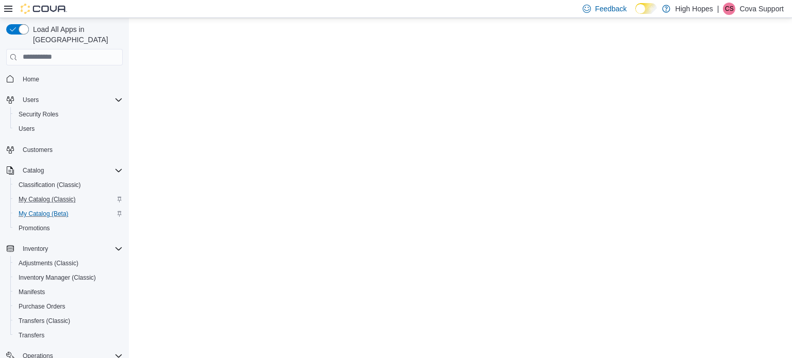
select select "**********"
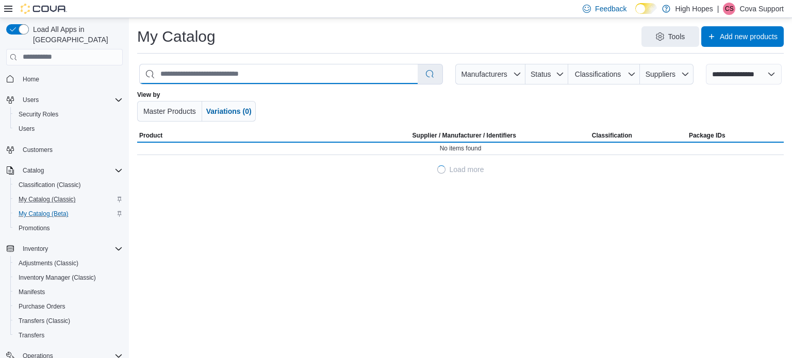
click at [280, 76] on input "search" at bounding box center [279, 74] width 278 height 20
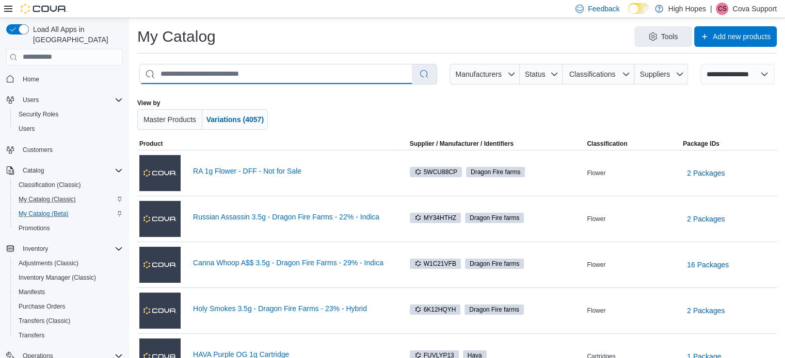
click at [280, 74] on input "search" at bounding box center [276, 74] width 272 height 20
paste input "********"
type input "********"
select select "*********"
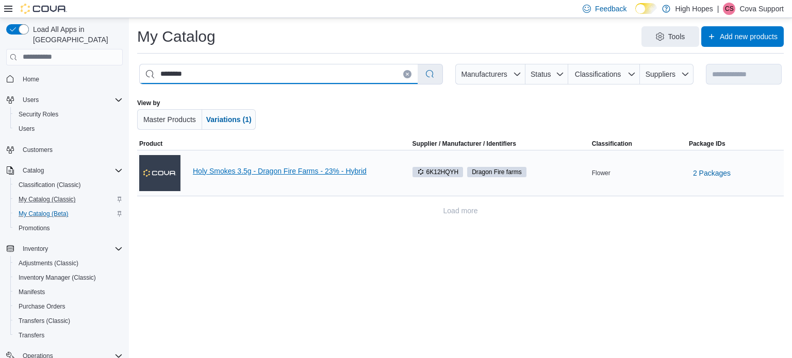
type input "********"
click at [297, 173] on link "Holy Smokes 3.5g - Dragon Fire Farms - 23% - Hybrid" at bounding box center [293, 171] width 201 height 8
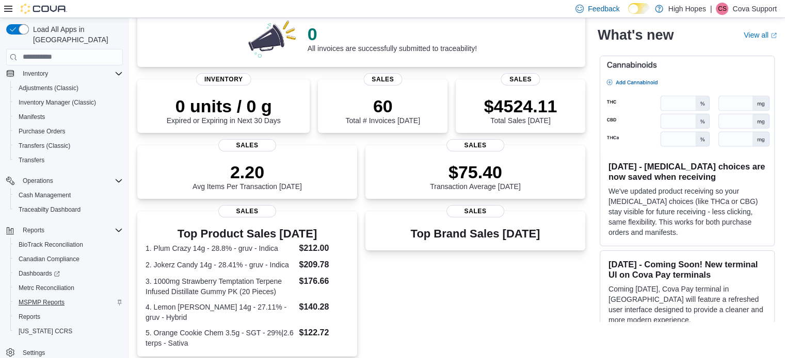
scroll to position [155, 0]
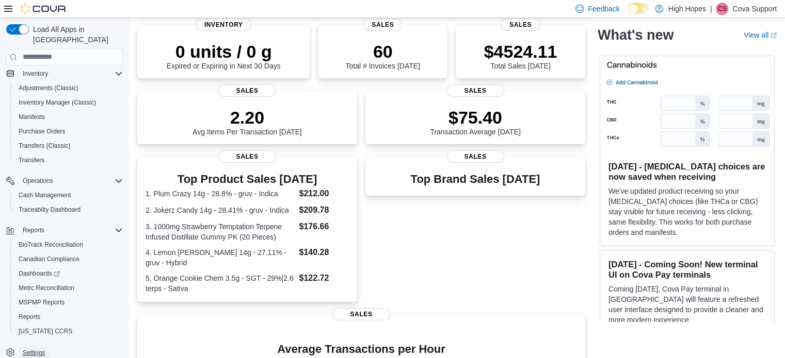
click at [37, 349] on span "Settings" at bounding box center [34, 353] width 22 height 8
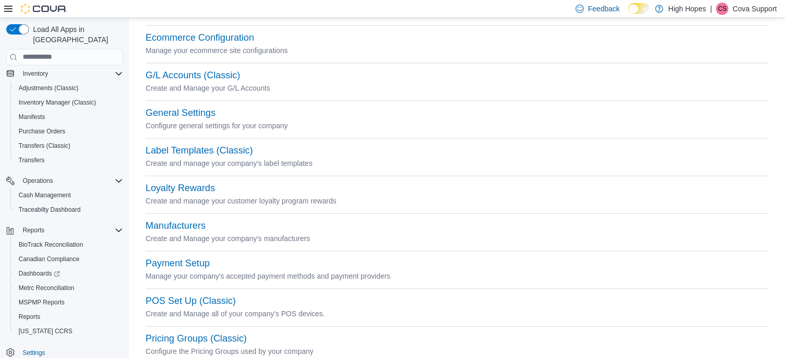
drag, startPoint x: 243, startPoint y: 151, endPoint x: 249, endPoint y: 210, distance: 60.1
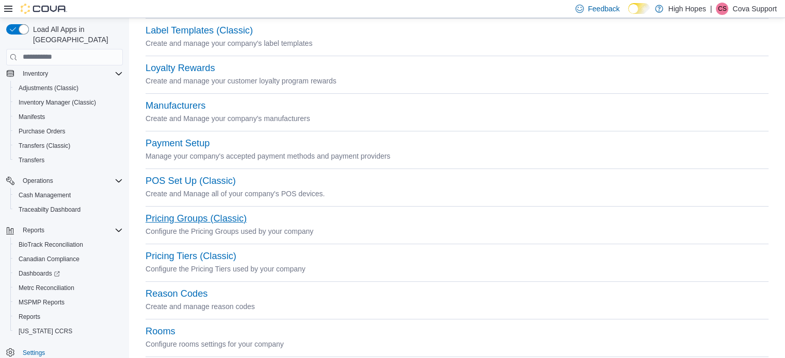
scroll to position [464, 0]
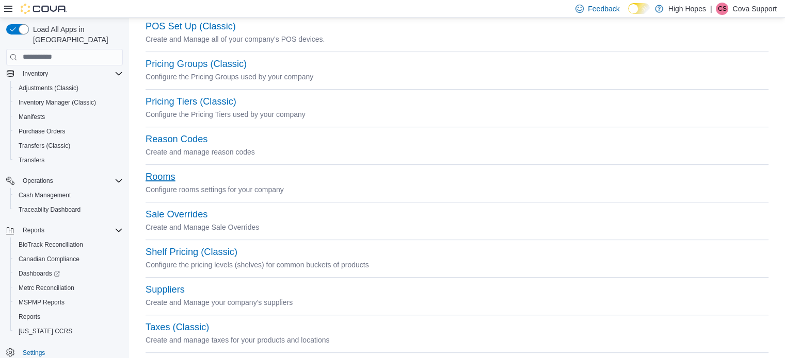
click at [166, 175] on button "Rooms" at bounding box center [160, 177] width 30 height 11
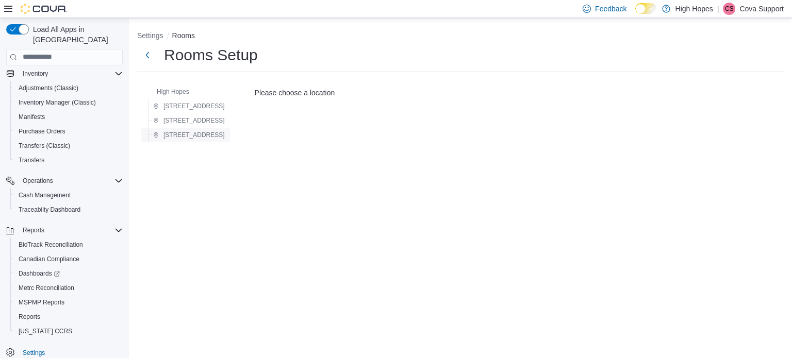
click at [184, 137] on span "[STREET_ADDRESS]" at bounding box center [194, 135] width 61 height 8
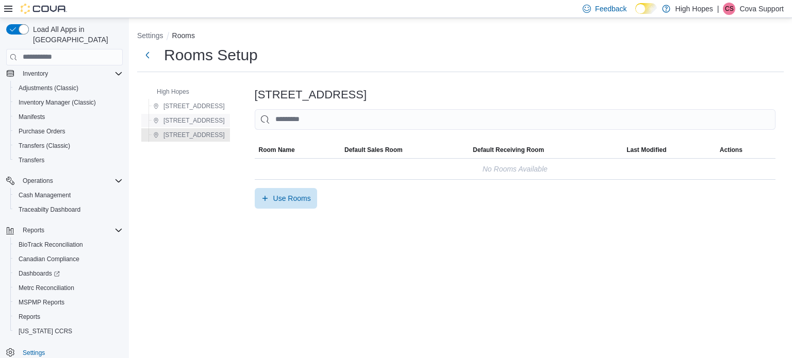
click at [194, 120] on span "[STREET_ADDRESS]" at bounding box center [194, 121] width 61 height 8
click at [790, 14] on div "Feedback Dark Mode High Hopes | CS Cova Support" at bounding box center [396, 9] width 792 height 18
click at [763, 8] on p "Cova Support" at bounding box center [762, 9] width 44 height 12
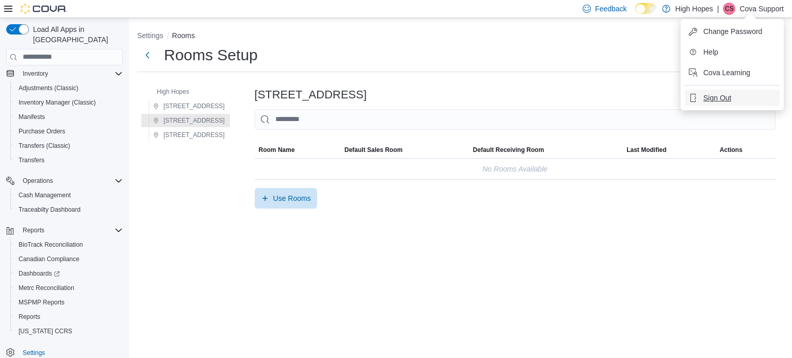
click at [717, 101] on span "Sign Out" at bounding box center [718, 98] width 28 height 10
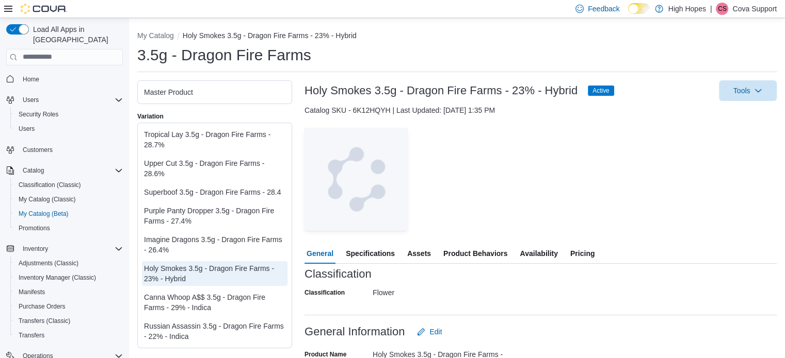
click at [534, 252] on span "Availability" at bounding box center [538, 253] width 38 height 21
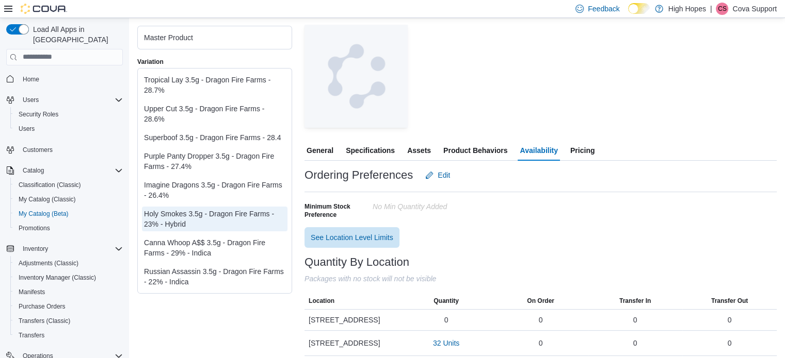
scroll to position [130, 0]
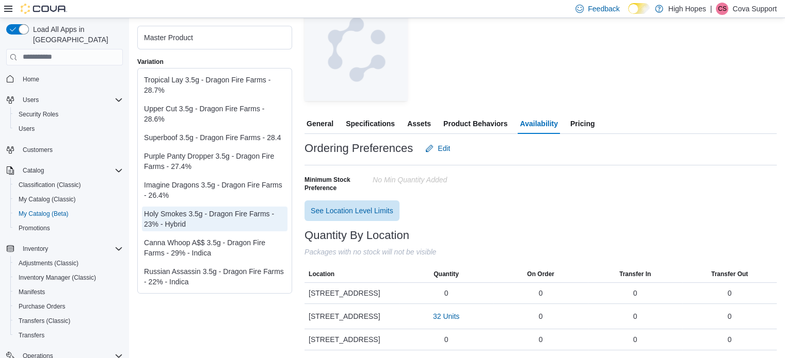
click at [375, 112] on div at bounding box center [540, 107] width 472 height 12
click at [461, 121] on span "Product Behaviors" at bounding box center [475, 123] width 64 height 21
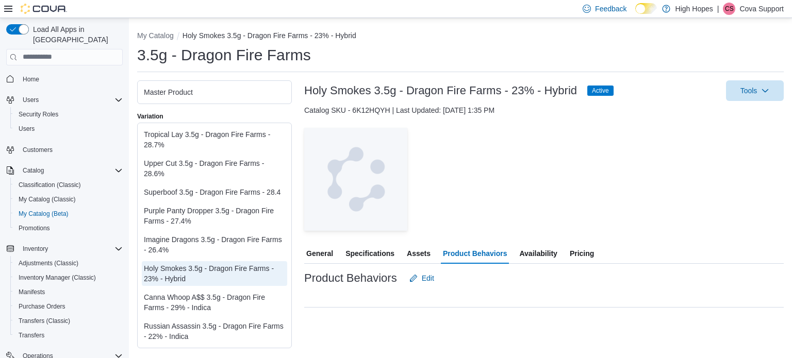
click at [379, 252] on span "Specifications" at bounding box center [370, 253] width 49 height 21
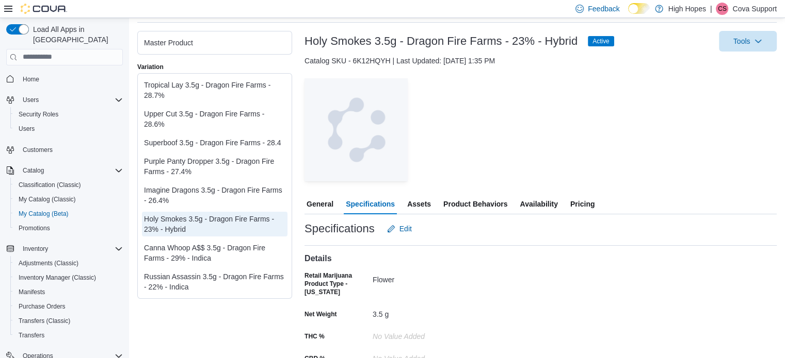
scroll to position [96, 0]
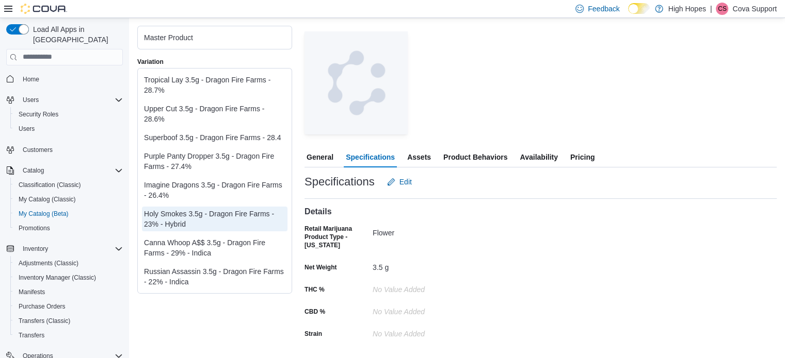
click at [470, 159] on span "Product Behaviors" at bounding box center [475, 157] width 64 height 21
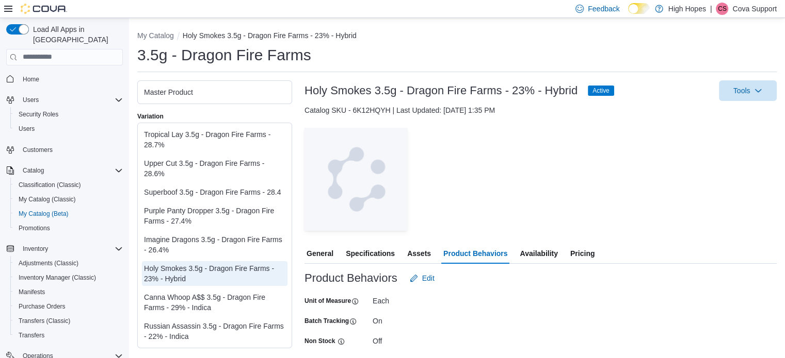
scroll to position [20, 0]
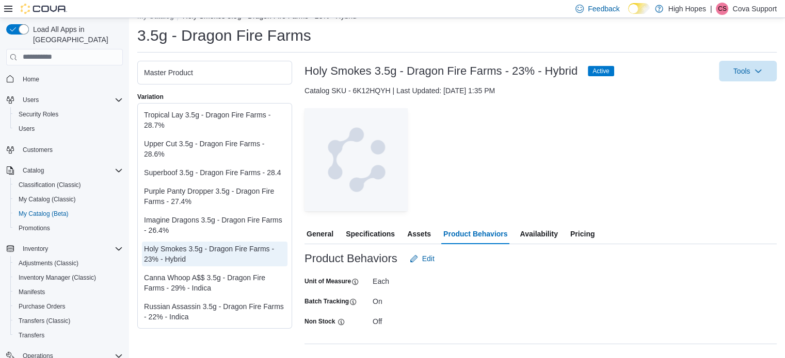
drag, startPoint x: 629, startPoint y: 151, endPoint x: 618, endPoint y: 158, distance: 12.9
click at [628, 151] on div "— Click to open this image in fullscreen mode" at bounding box center [540, 159] width 472 height 103
click at [535, 230] on span "Availability" at bounding box center [538, 234] width 38 height 21
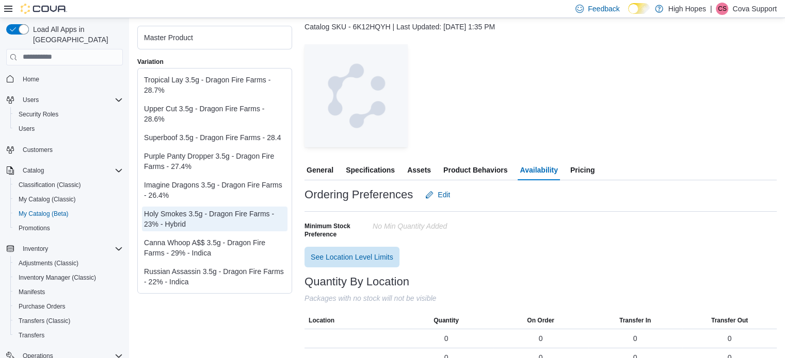
scroll to position [120, 0]
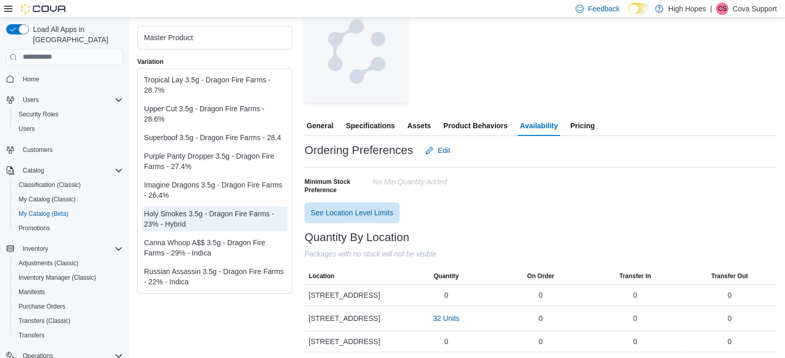
scroll to position [130, 0]
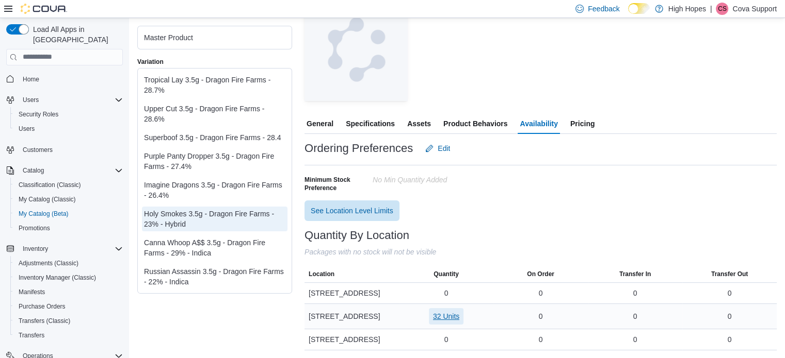
click at [452, 315] on span "32 Units" at bounding box center [446, 317] width 26 height 10
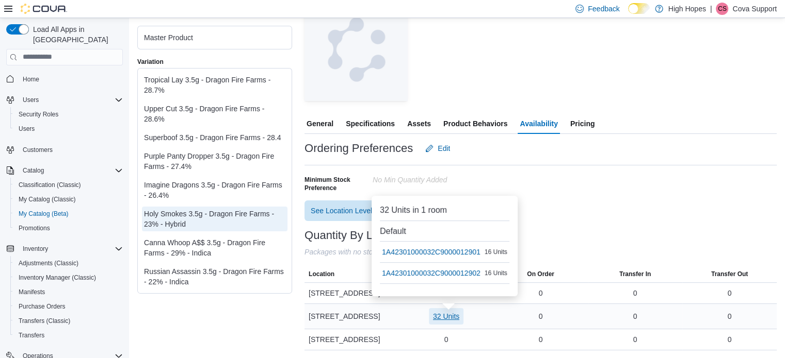
click at [452, 315] on span "32 Units" at bounding box center [446, 317] width 26 height 10
click at [574, 170] on div "Minimum Stock Preference No min Quantity added" at bounding box center [540, 180] width 472 height 31
click at [449, 316] on span "32 Units" at bounding box center [446, 317] width 26 height 10
click at [603, 208] on div "Ordering Preferences Edit Minimum Stock Preference No min Quantity added See Lo…" at bounding box center [540, 179] width 472 height 83
drag, startPoint x: 583, startPoint y: 207, endPoint x: 579, endPoint y: 204, distance: 5.5
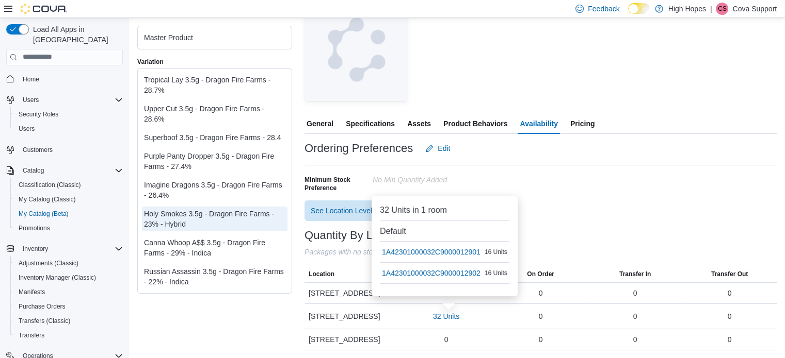
click at [580, 205] on div "Ordering Preferences Edit Minimum Stock Preference No min Quantity added See Lo…" at bounding box center [540, 179] width 472 height 83
click at [583, 173] on div "Minimum Stock Preference No min Quantity added" at bounding box center [540, 180] width 472 height 31
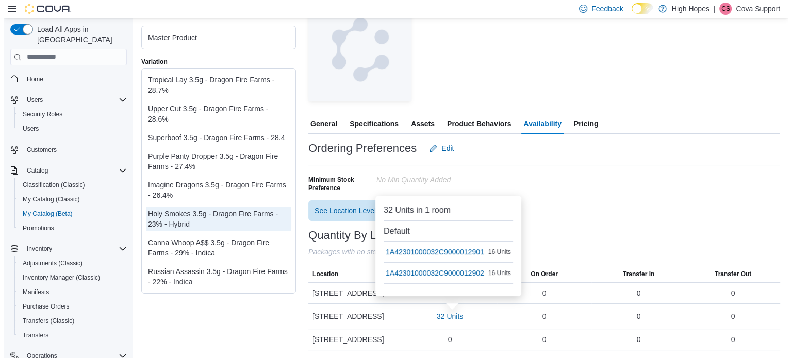
scroll to position [0, 0]
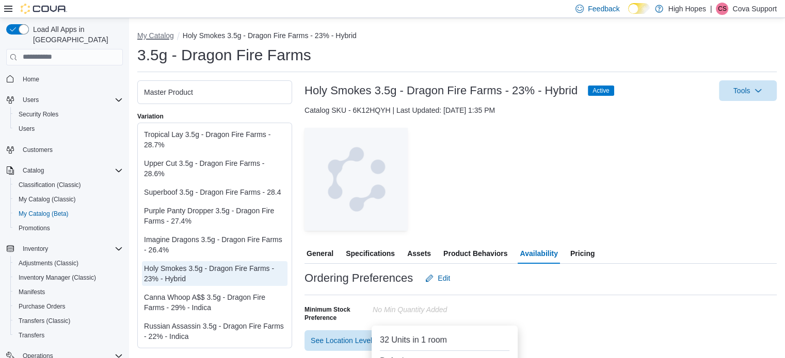
click at [164, 36] on button "My Catalog" at bounding box center [155, 35] width 37 height 8
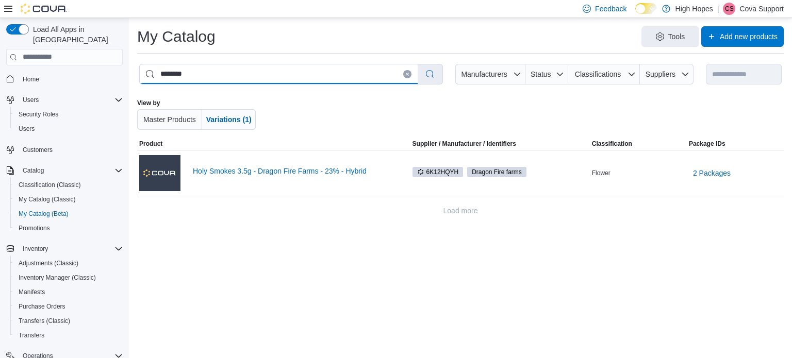
click at [218, 72] on input "********" at bounding box center [279, 74] width 278 height 20
drag, startPoint x: 134, startPoint y: 72, endPoint x: 25, endPoint y: 62, distance: 109.2
click at [25, 62] on div "**********" at bounding box center [396, 188] width 792 height 340
paste input "search"
type input "********"
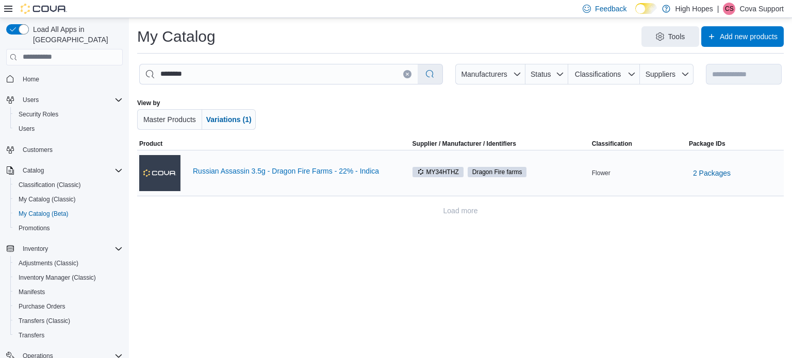
click at [268, 165] on div "Russian Assassin 3.5g - Dragon Fire Farms - 22% - Indica" at bounding box center [266, 173] width 255 height 41
click at [267, 170] on link "Russian Assassin 3.5g - Dragon Fire Farms - 22% - Indica" at bounding box center [293, 171] width 201 height 8
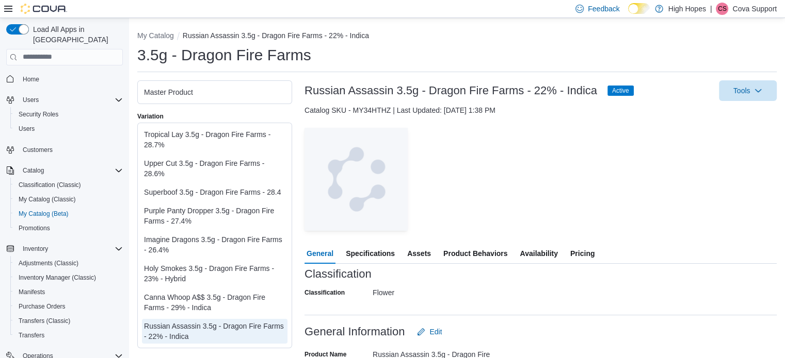
click at [462, 250] on span "Product Behaviors" at bounding box center [475, 253] width 64 height 21
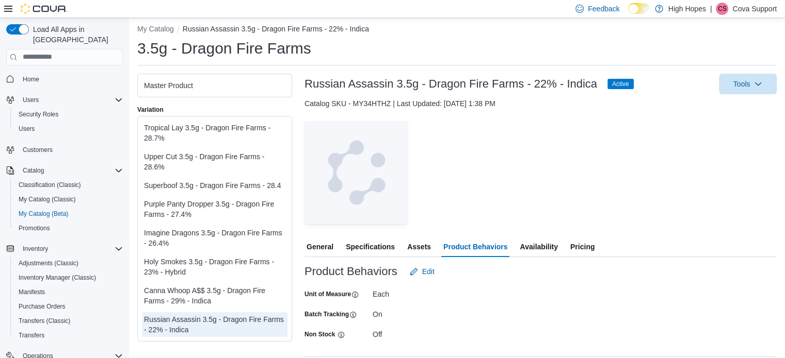
scroll to position [20, 0]
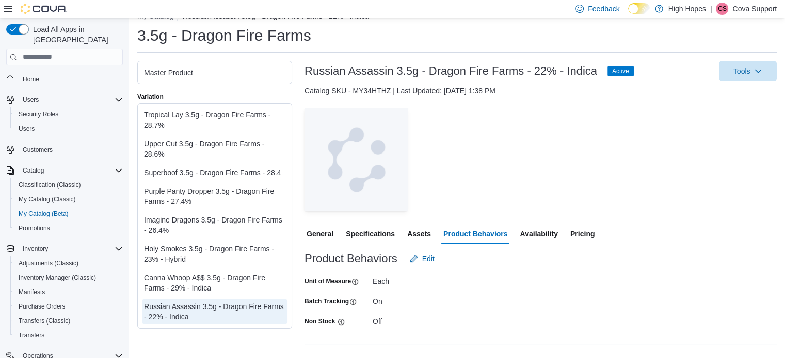
click at [535, 231] on span "Availability" at bounding box center [538, 234] width 38 height 21
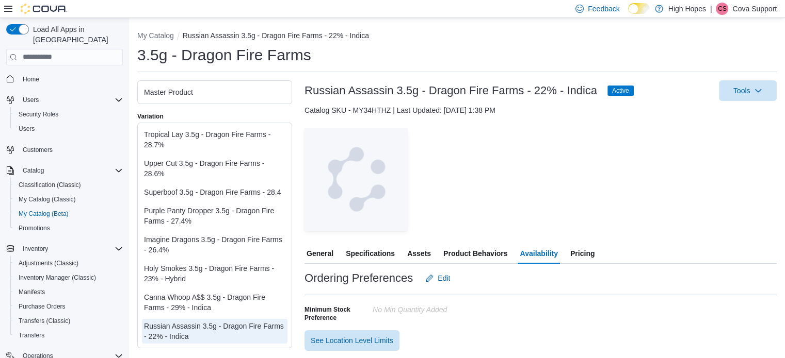
drag, startPoint x: 754, startPoint y: 5, endPoint x: 755, endPoint y: 21, distance: 16.6
click at [754, 11] on p "Cova Support" at bounding box center [754, 9] width 44 height 12
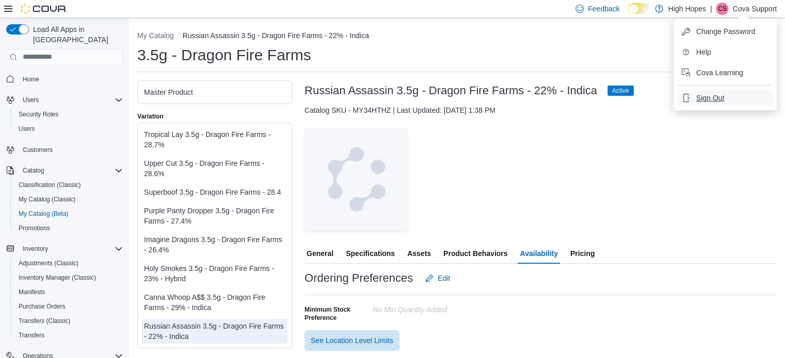
click at [715, 93] on span "Sign Out" at bounding box center [710, 98] width 28 height 10
